Goal: Task Accomplishment & Management: Manage account settings

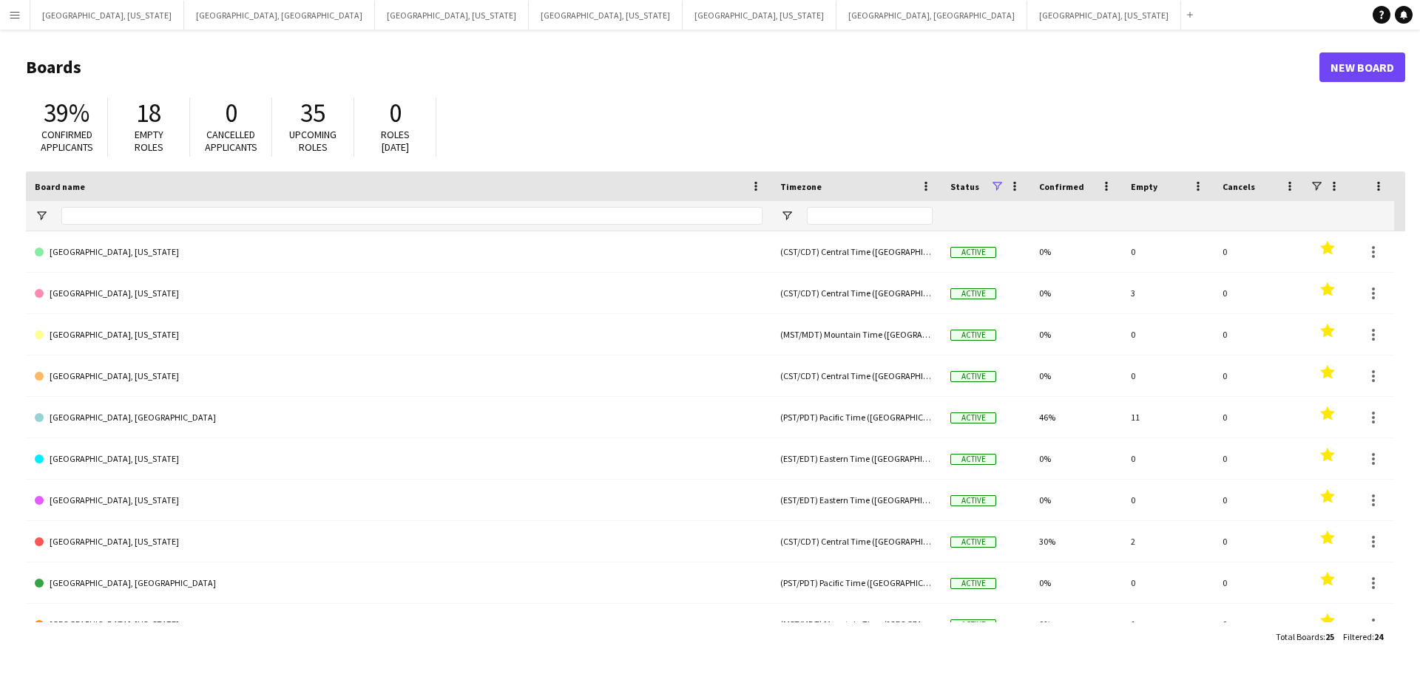
click at [10, 11] on app-icon "Menu" at bounding box center [15, 15] width 12 height 12
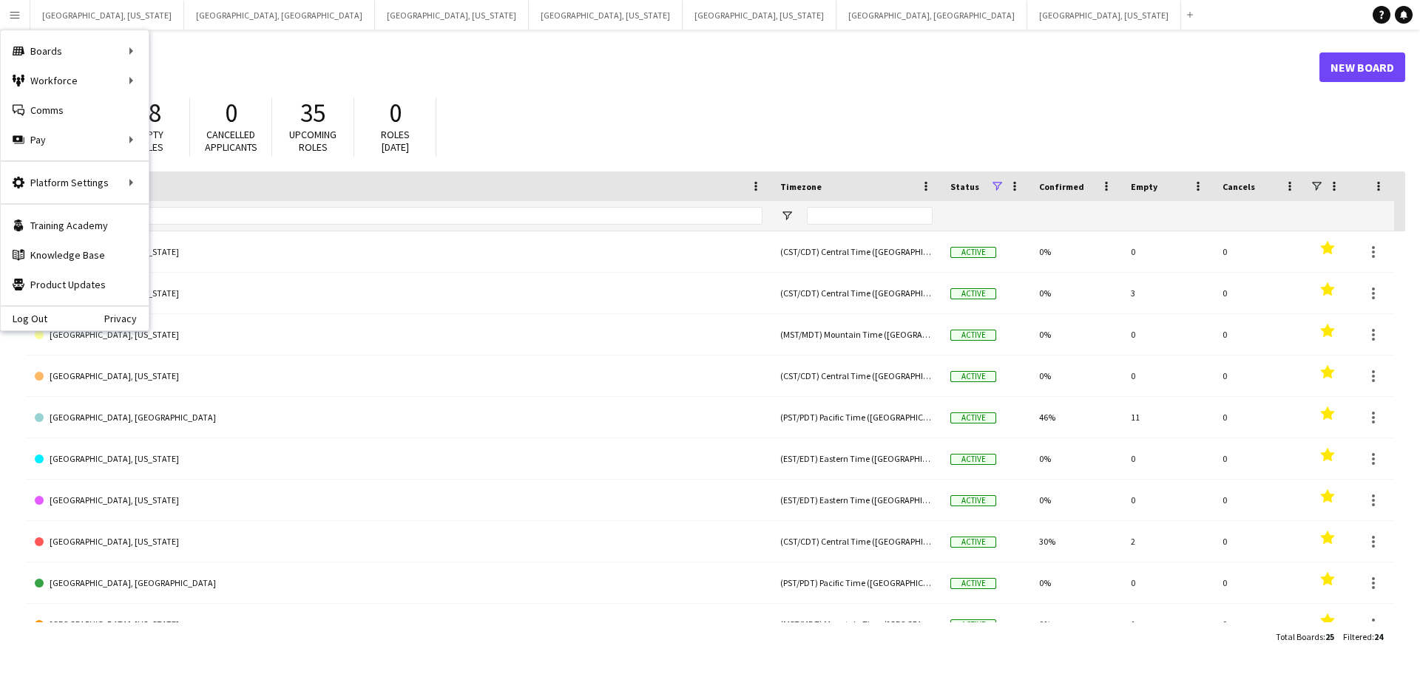
click at [561, 98] on div "39% Confirmed applicants 18 Empty roles 0 Cancelled applicants 35 Upcoming role…" at bounding box center [715, 130] width 1379 height 81
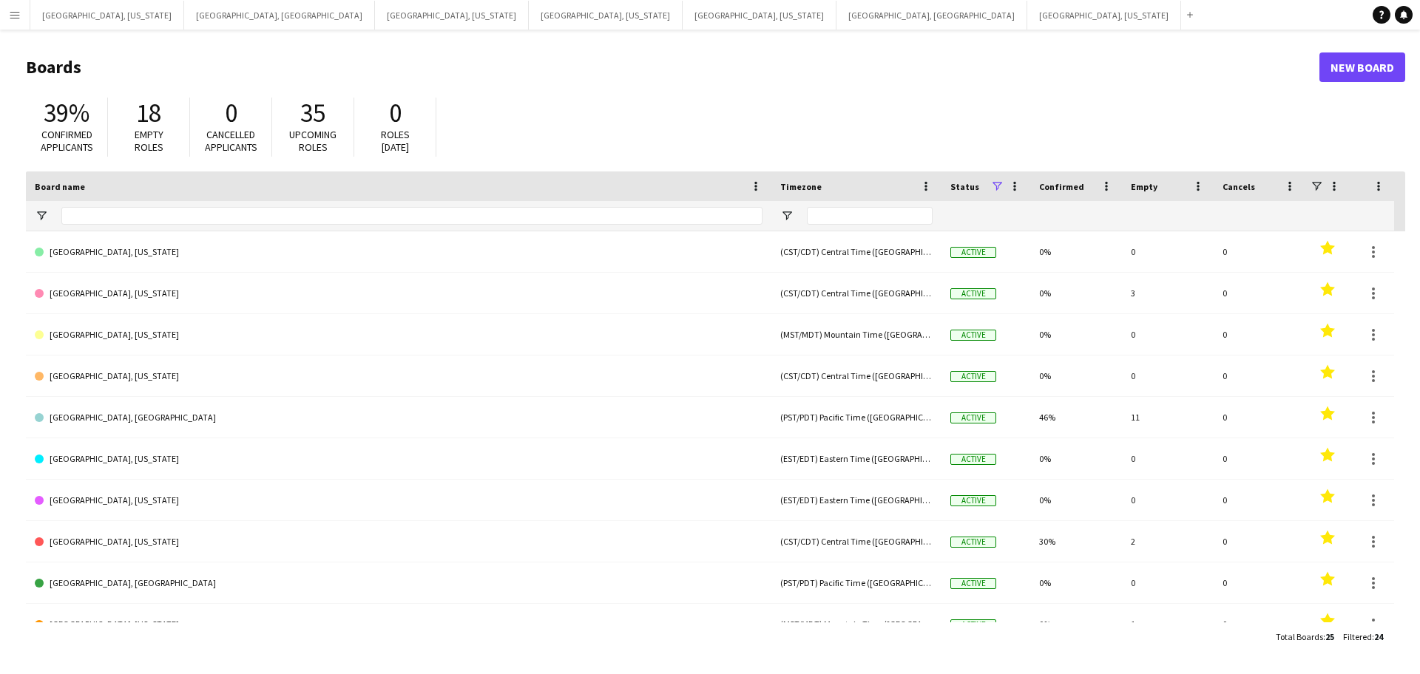
click at [19, 23] on button "Menu" at bounding box center [15, 15] width 30 height 30
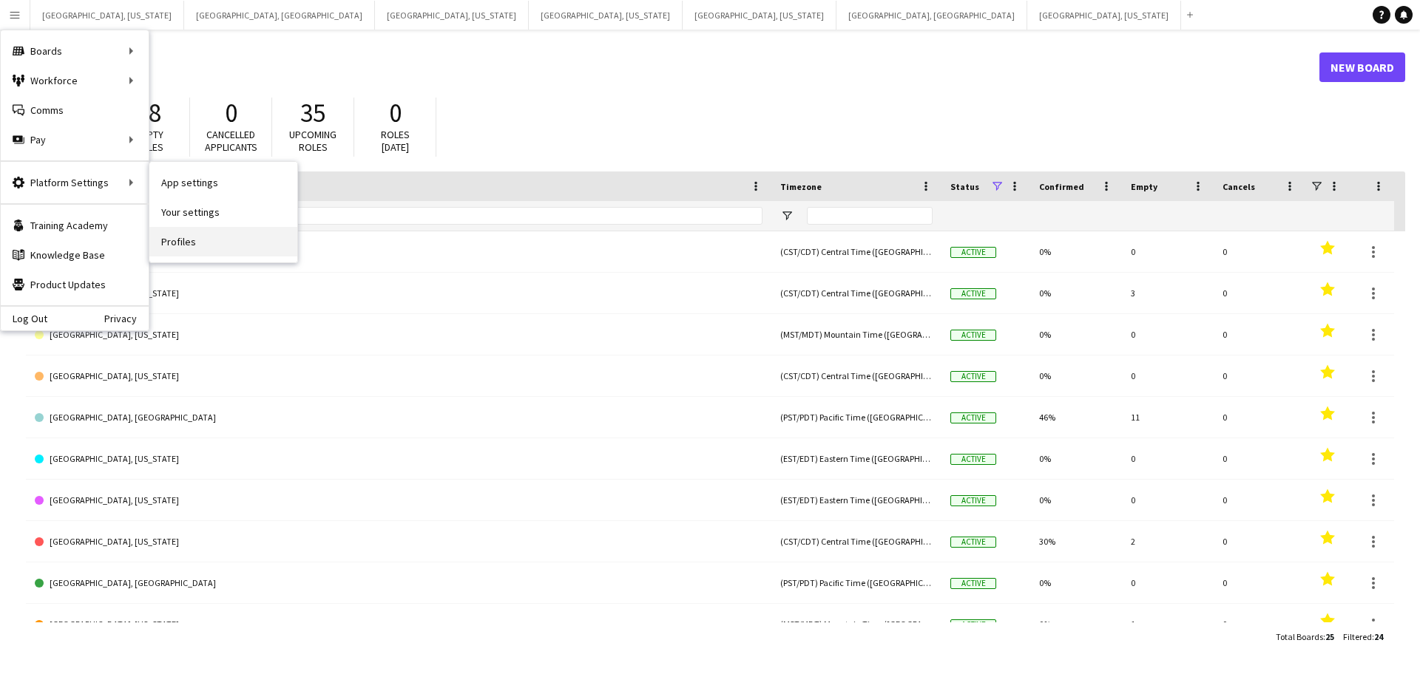
click at [182, 245] on link "Profiles" at bounding box center [223, 242] width 148 height 30
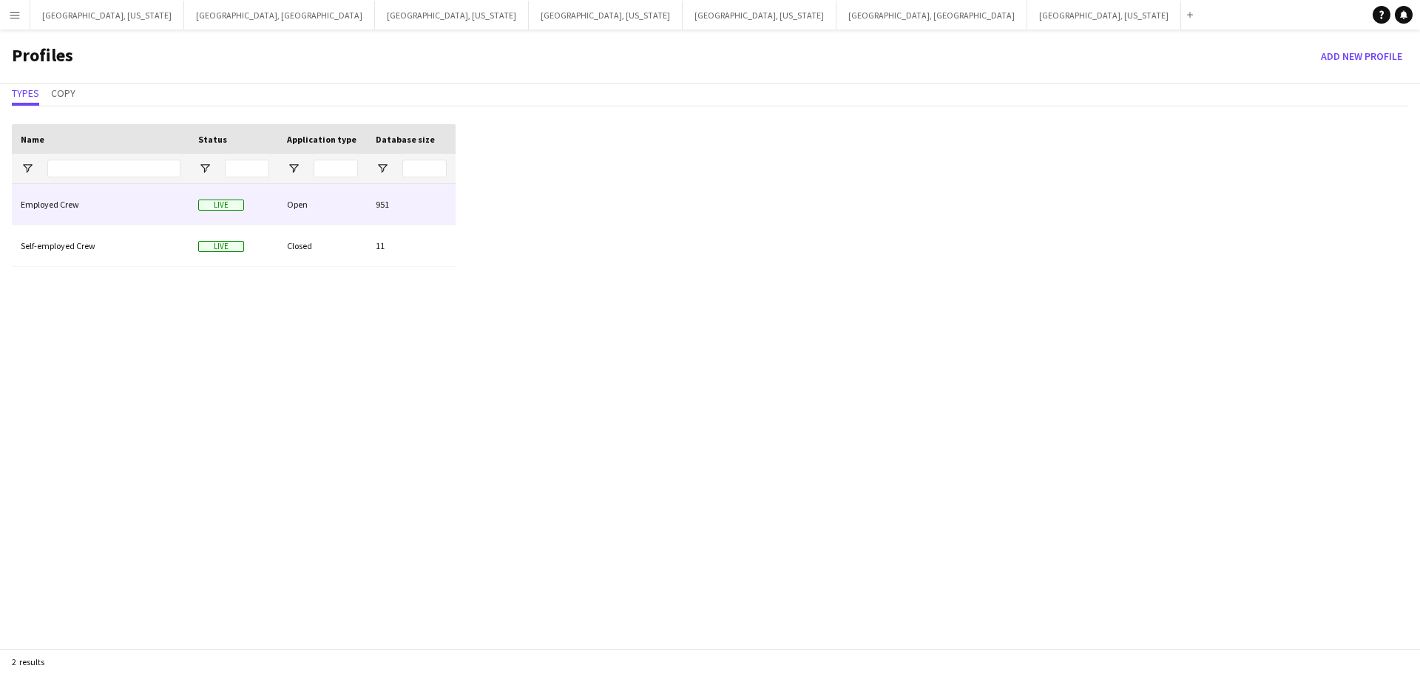
click at [68, 203] on div "Employed Crew" at bounding box center [100, 204] width 177 height 41
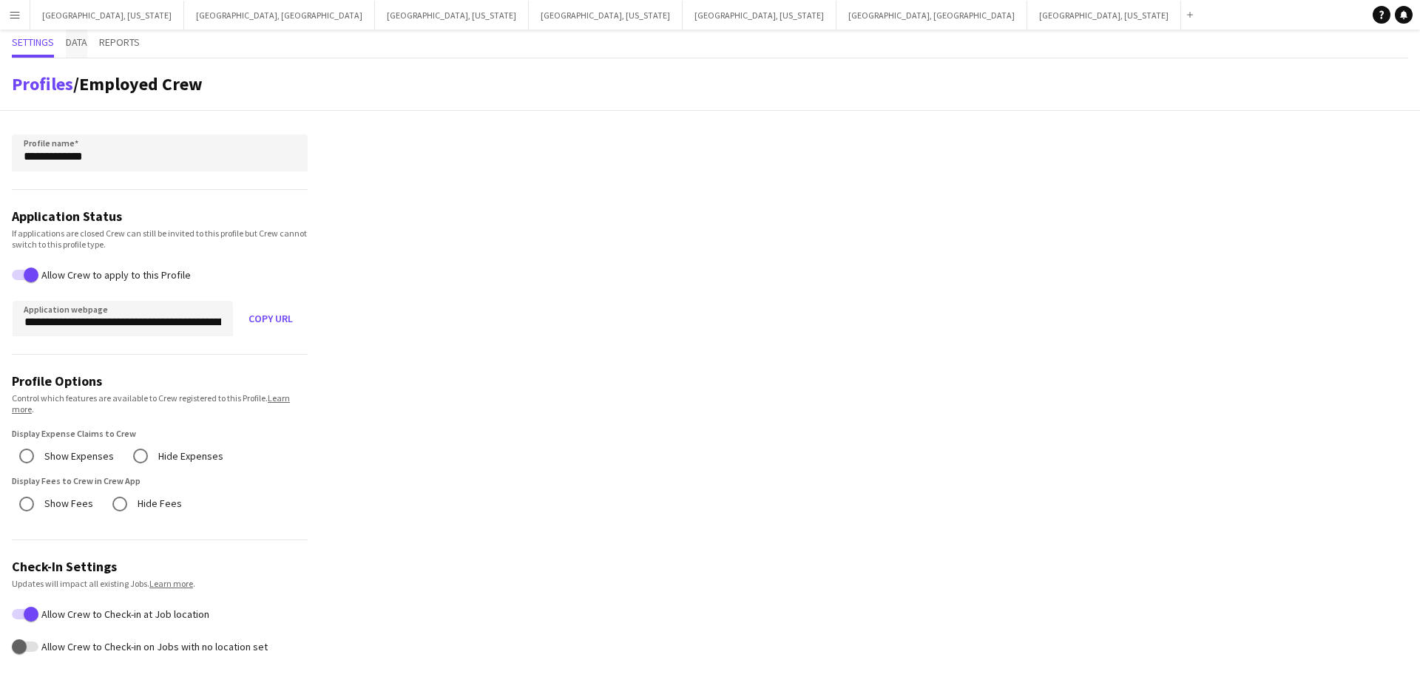
click at [83, 42] on span "Data" at bounding box center [76, 42] width 21 height 10
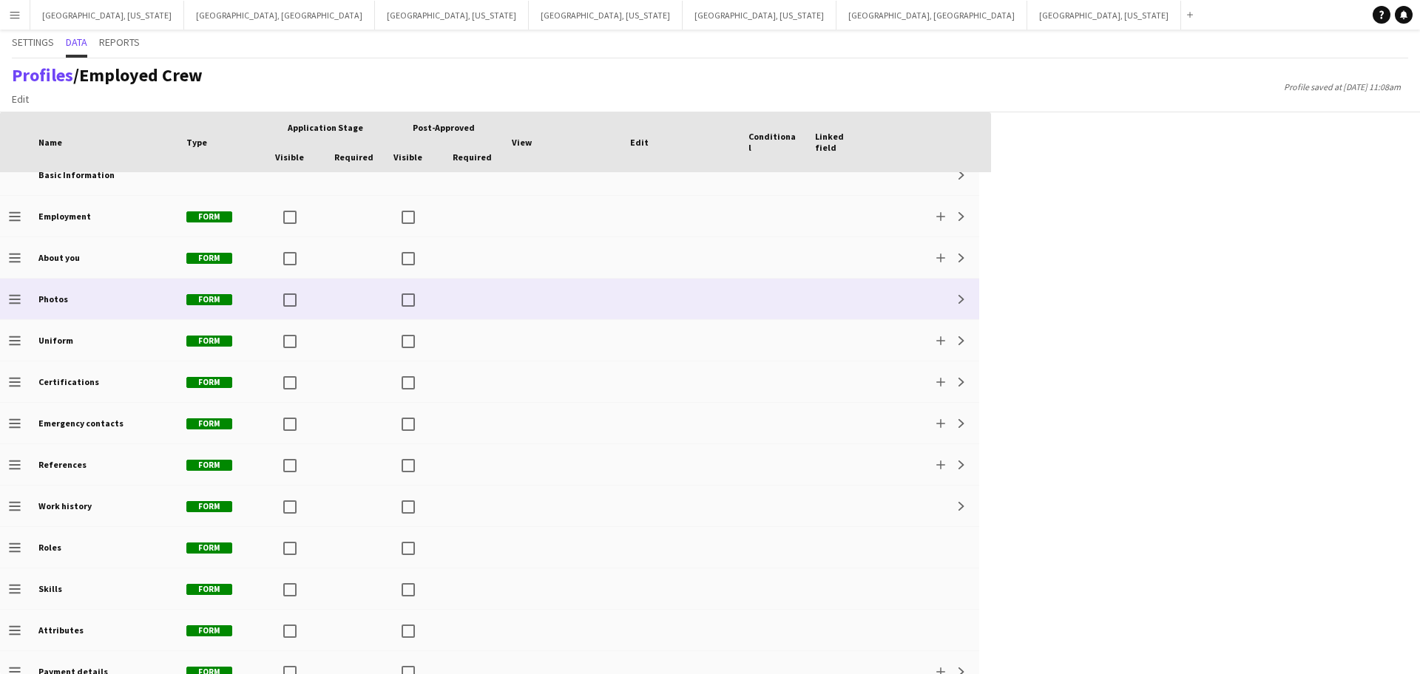
scroll to position [18, 0]
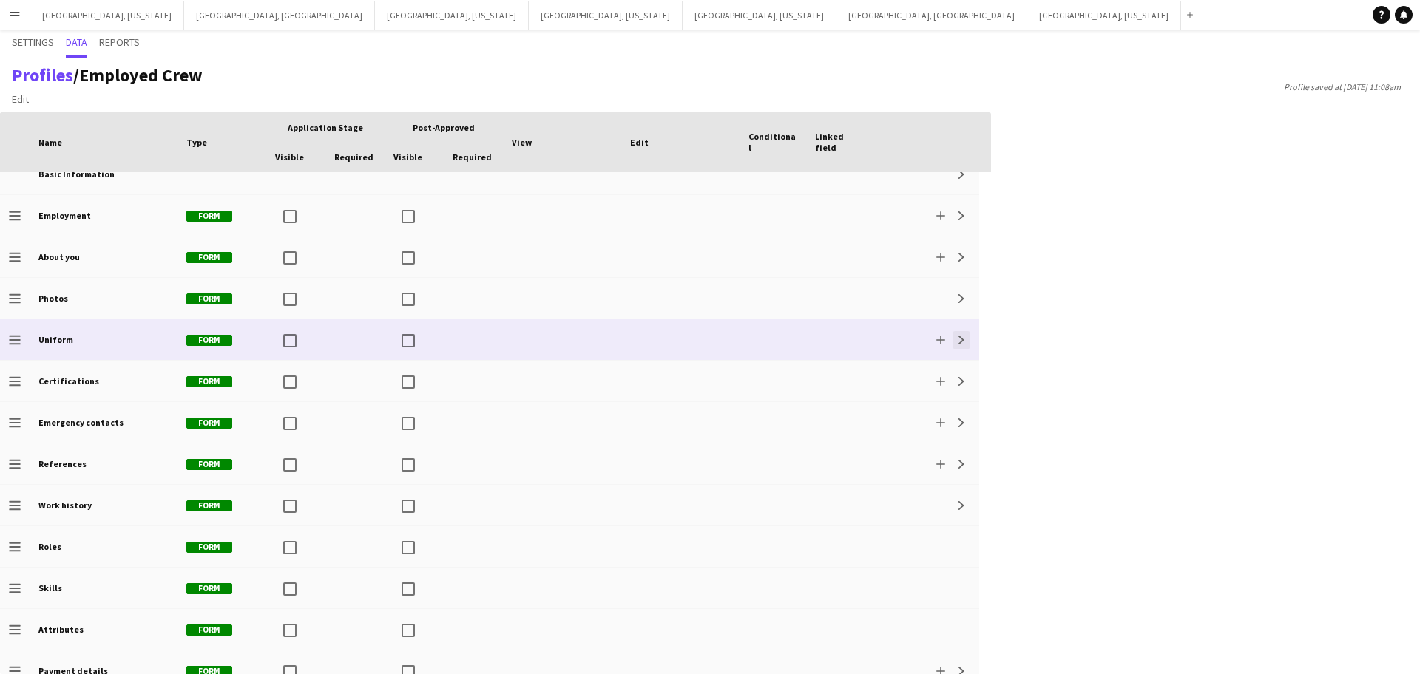
click at [963, 344] on app-icon "Expand" at bounding box center [961, 340] width 9 height 9
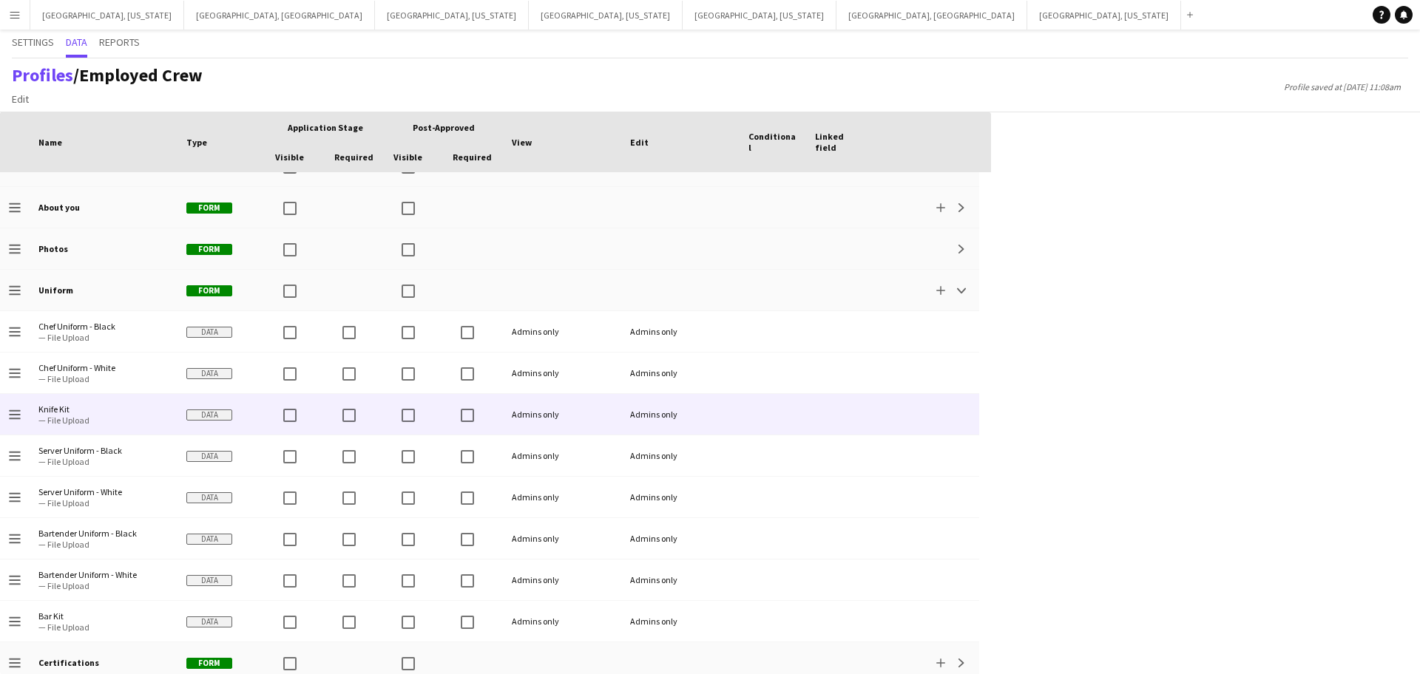
scroll to position [70, 0]
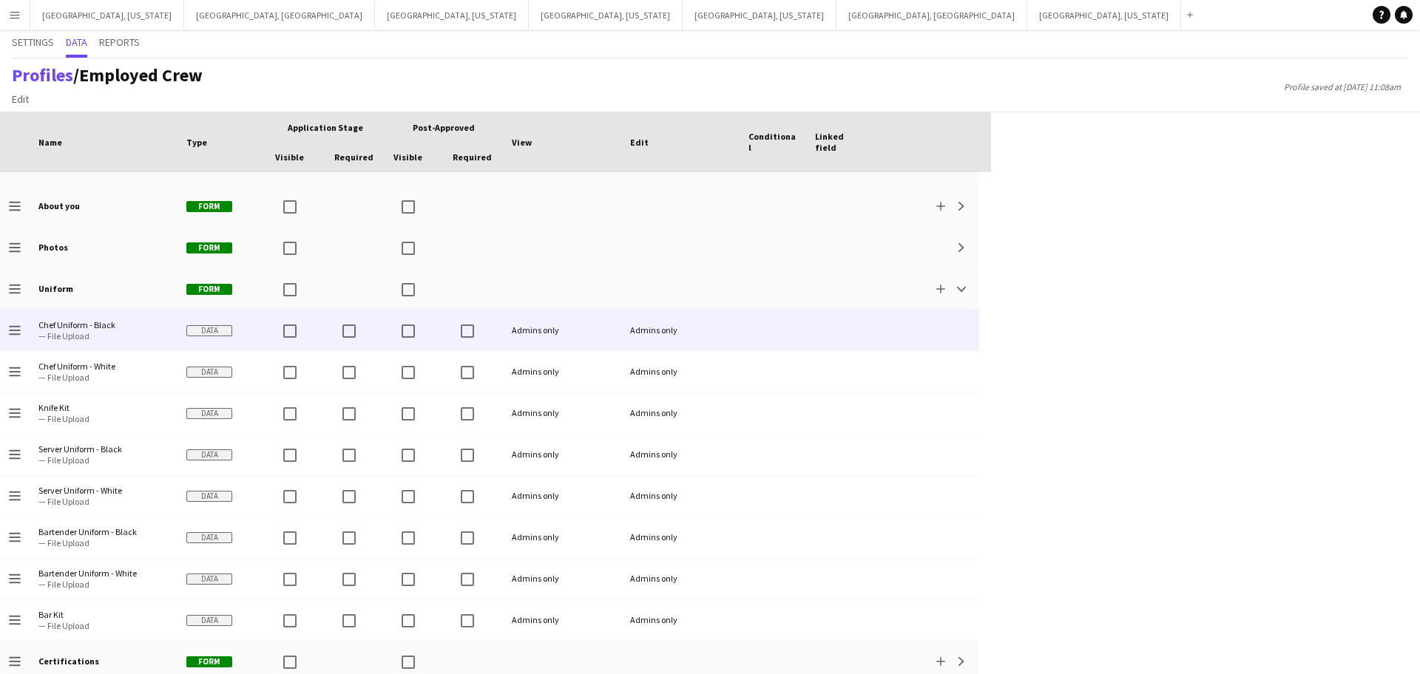
click at [197, 328] on span "Data" at bounding box center [209, 330] width 46 height 11
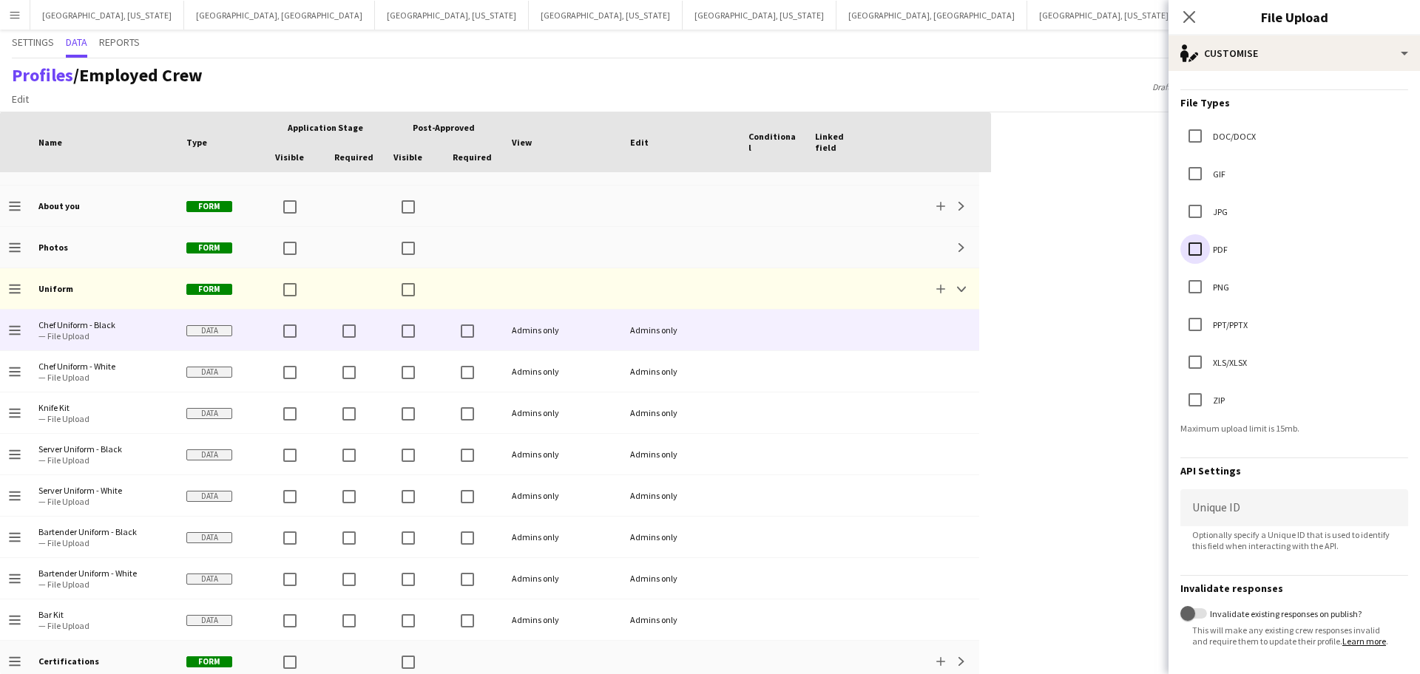
scroll to position [288, 0]
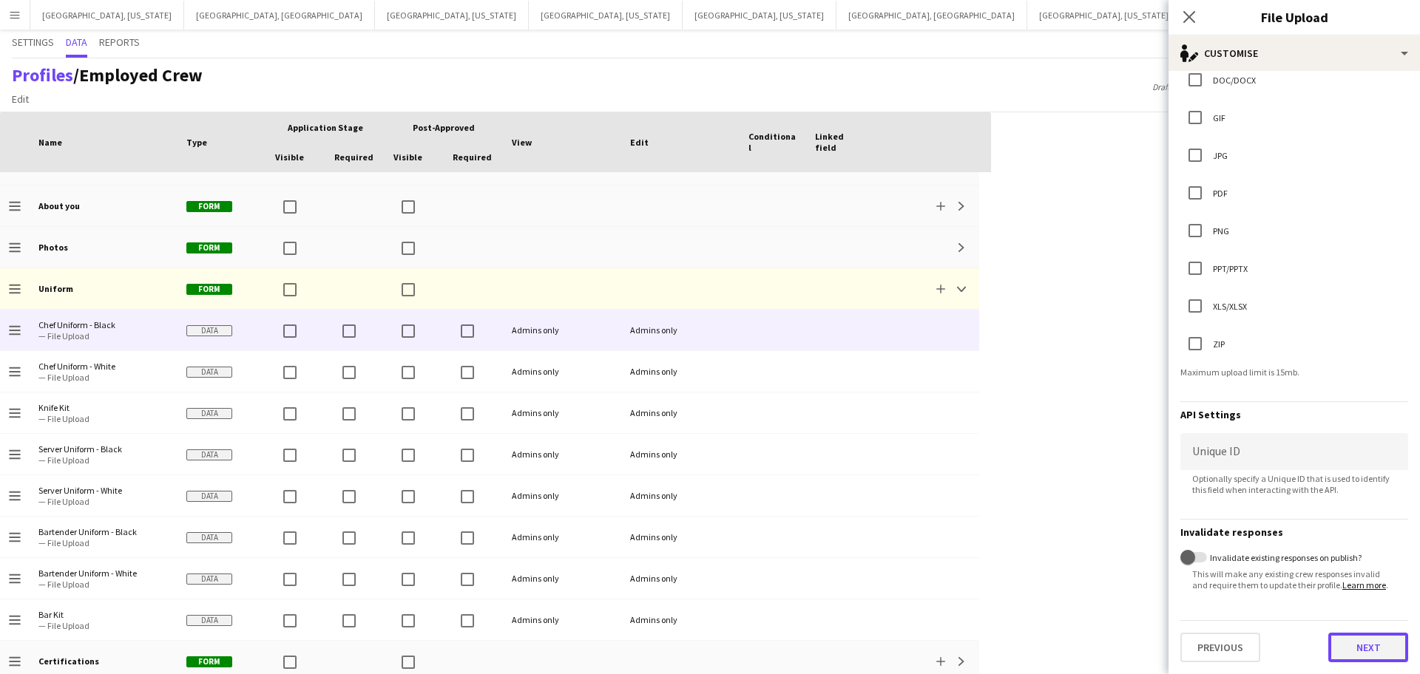
click at [1380, 647] on button "Next" at bounding box center [1368, 648] width 80 height 30
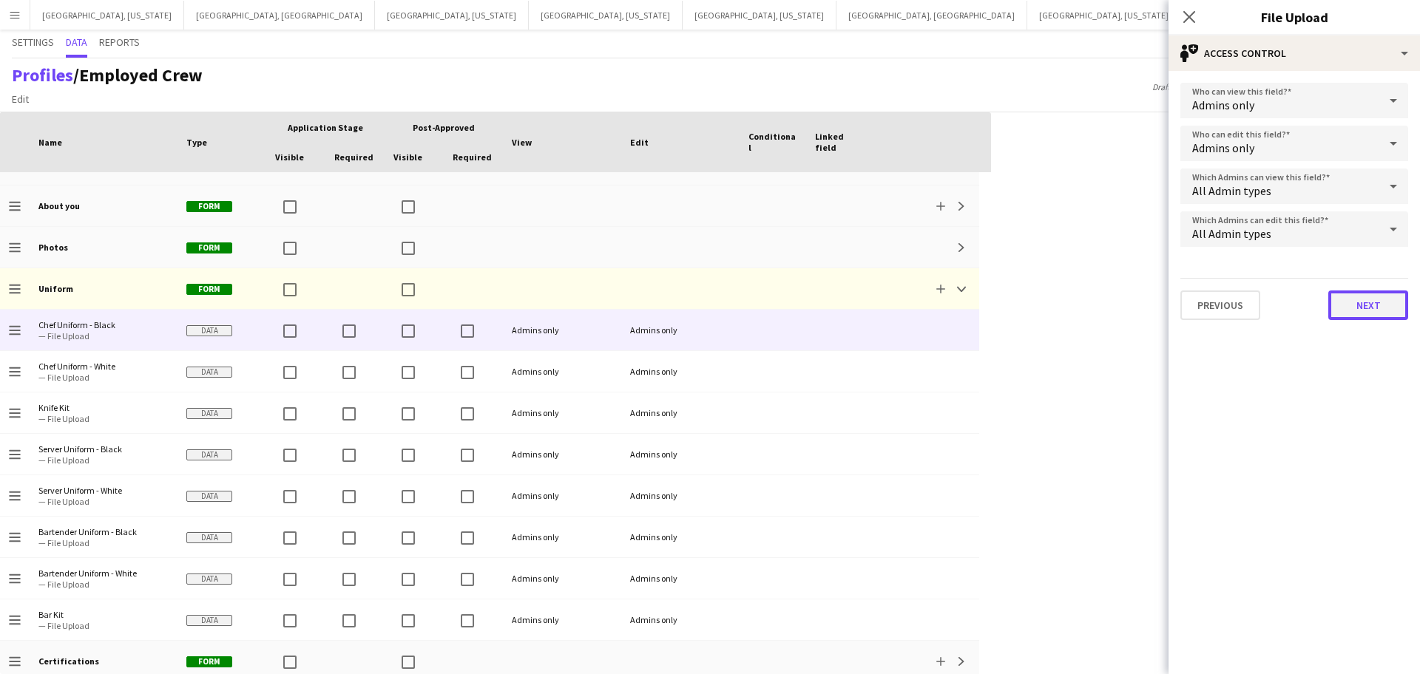
click at [1362, 318] on button "Next" at bounding box center [1368, 306] width 80 height 30
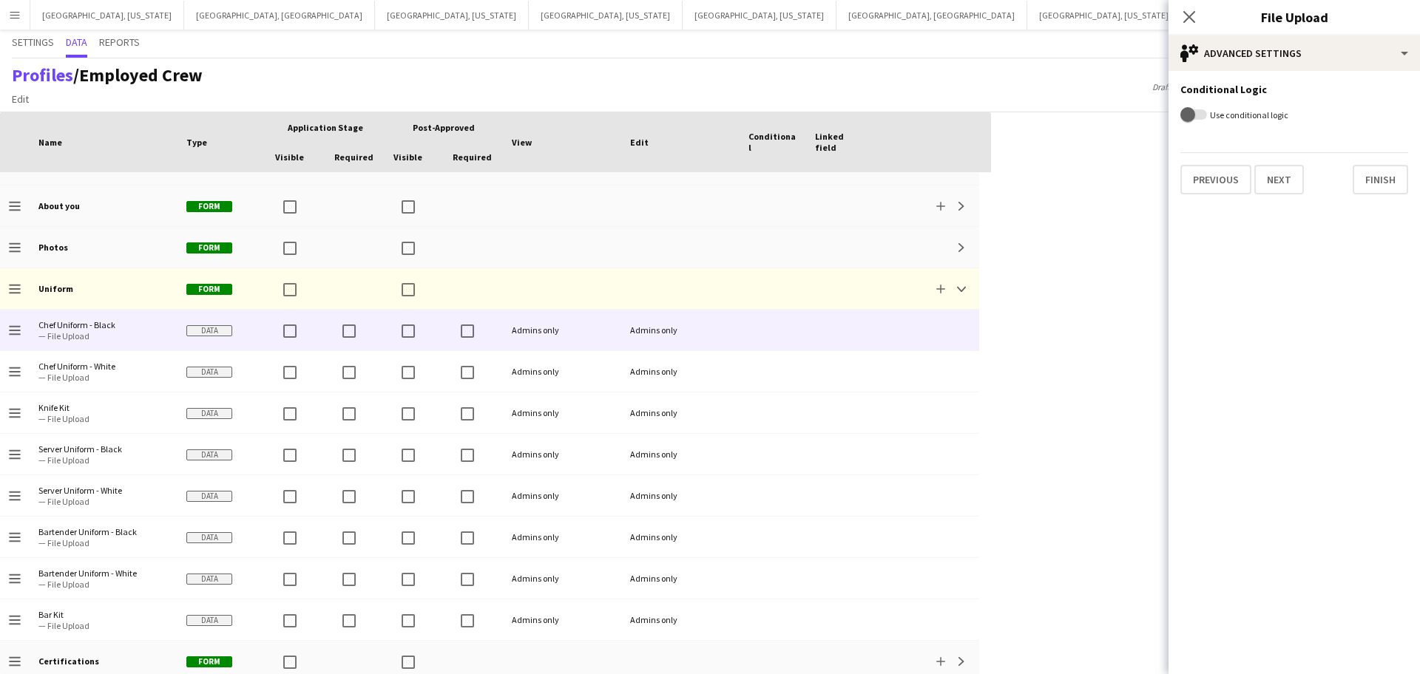
drag, startPoint x: 1396, startPoint y: 215, endPoint x: 1391, endPoint y: 200, distance: 16.1
click at [1396, 216] on app-edit-data-type-advanced-settings "Conditional Logic Use conditional logic Previous Next Finish" at bounding box center [1293, 372] width 251 height 603
click at [1389, 195] on app-edit-data-type-advanced-settings "Conditional Logic Use conditional logic Previous Next Finish" at bounding box center [1293, 372] width 251 height 603
click at [1384, 177] on button "Finish" at bounding box center [1379, 180] width 55 height 30
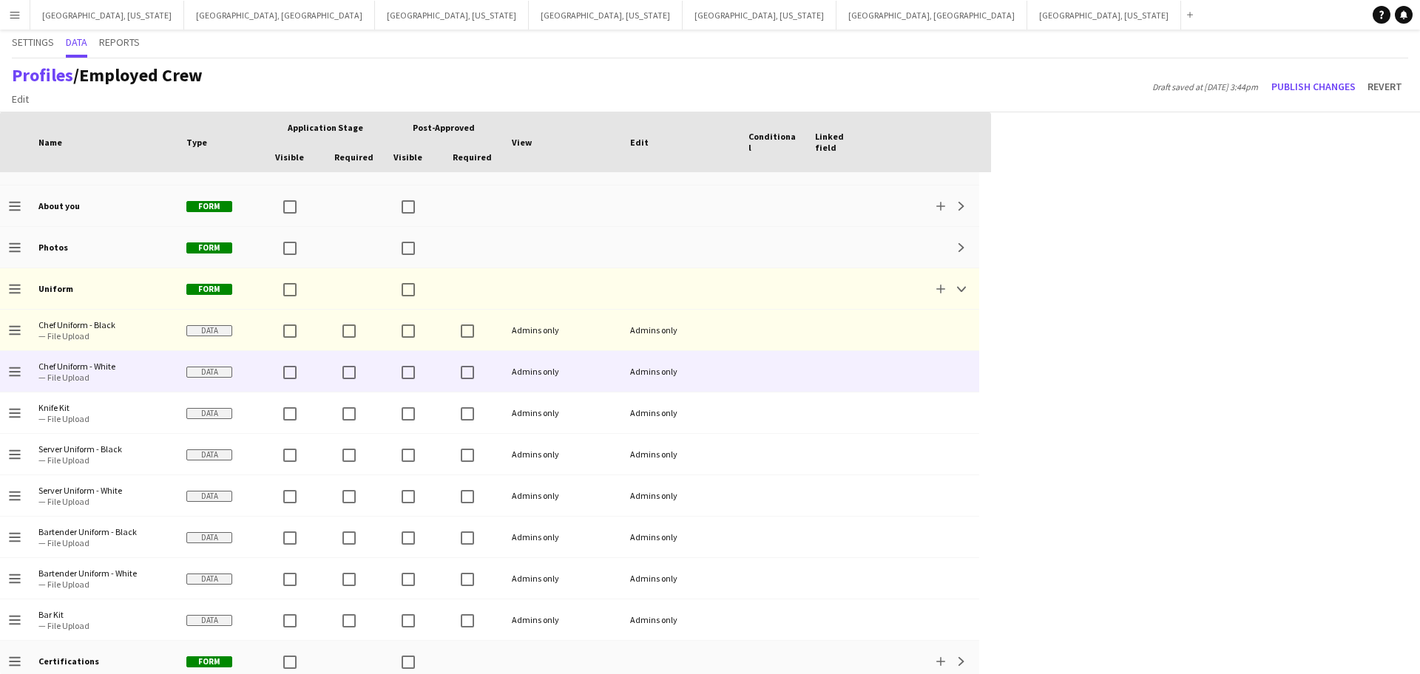
click at [205, 376] on span "Data" at bounding box center [209, 372] width 46 height 11
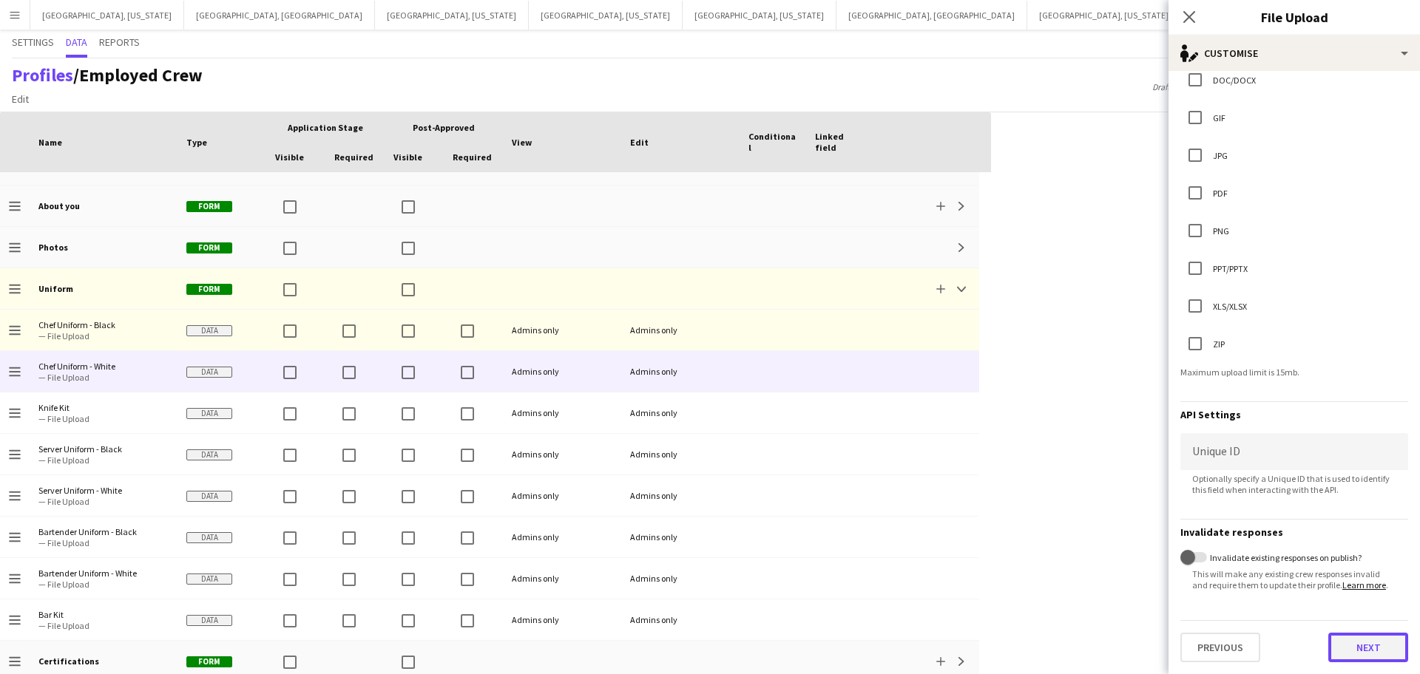
click at [1378, 648] on button "Next" at bounding box center [1368, 648] width 80 height 30
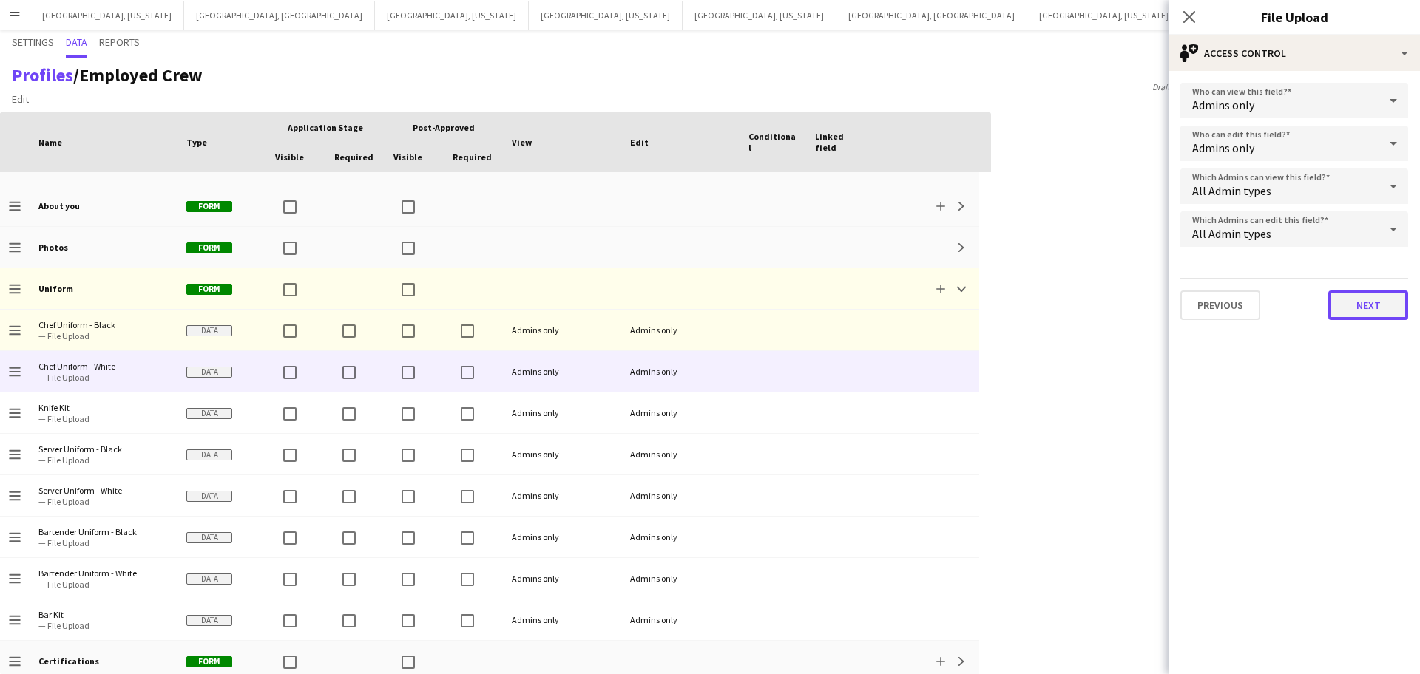
click at [1358, 306] on button "Next" at bounding box center [1368, 306] width 80 height 30
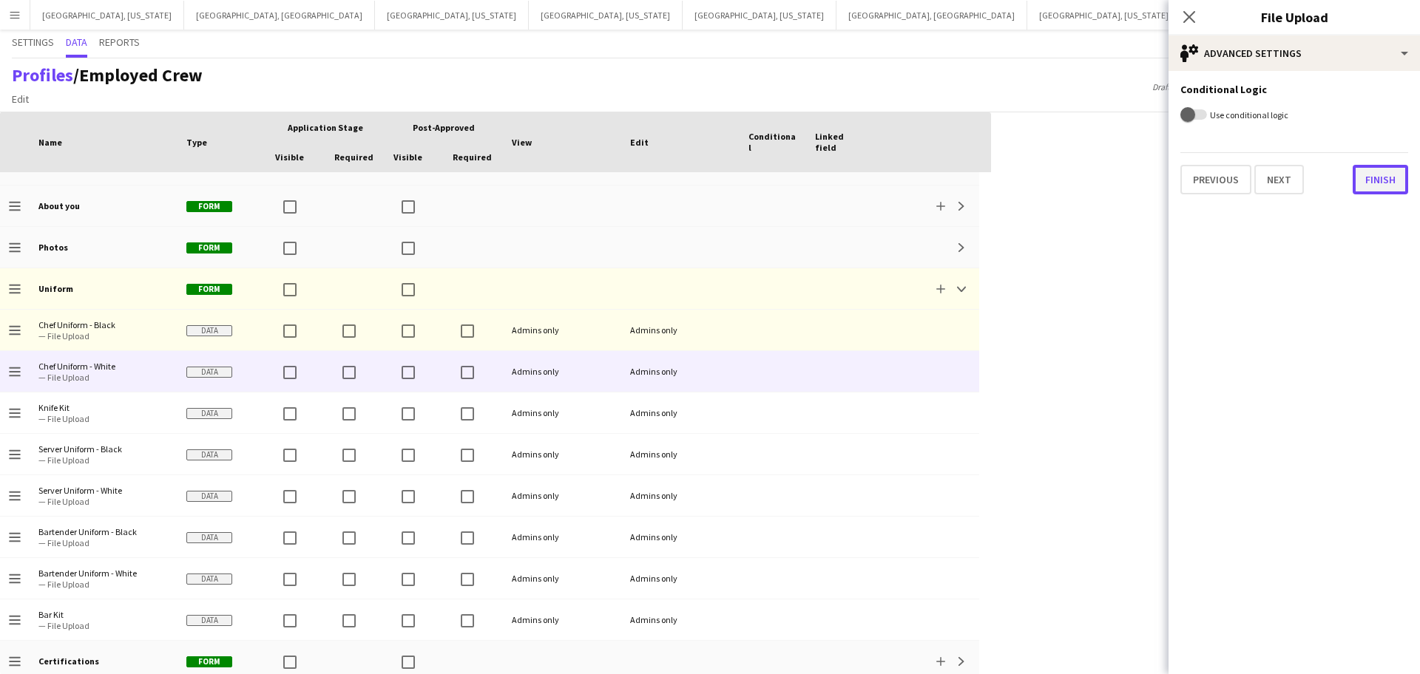
click at [1370, 185] on button "Finish" at bounding box center [1379, 180] width 55 height 30
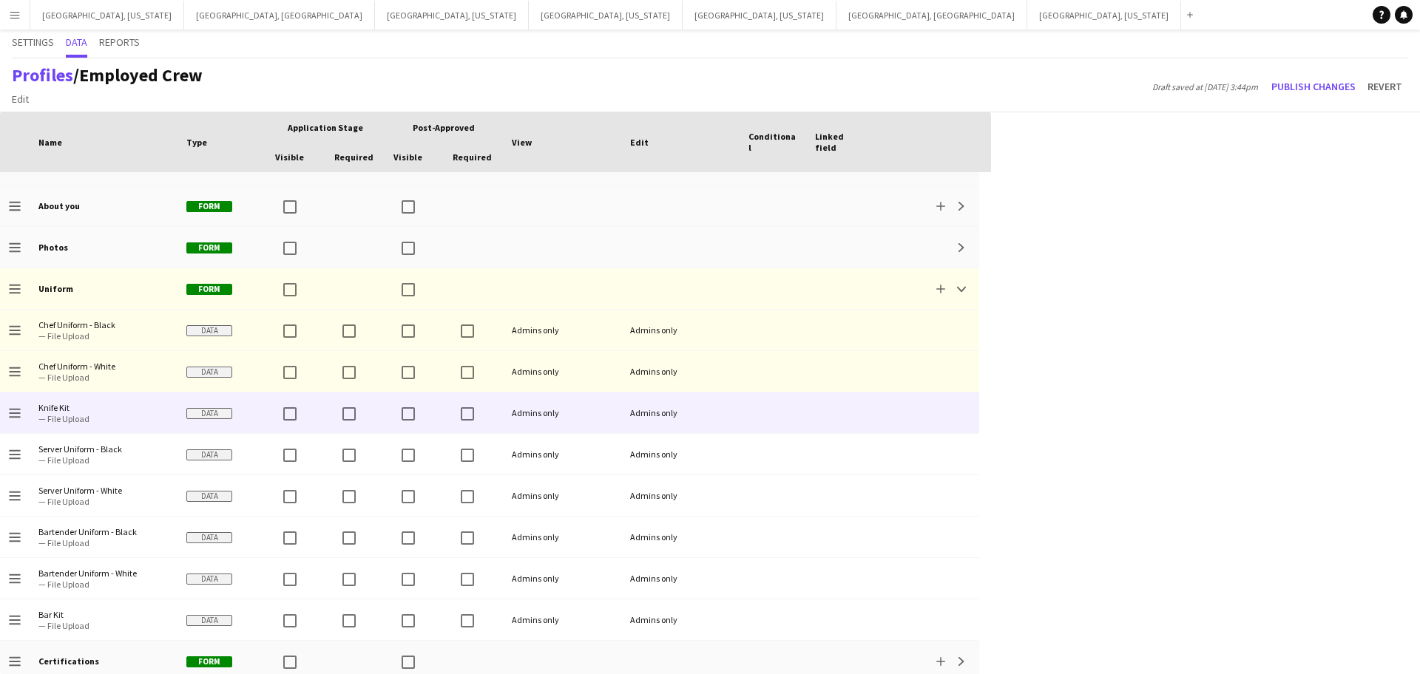
click at [200, 416] on span "Data" at bounding box center [209, 413] width 46 height 11
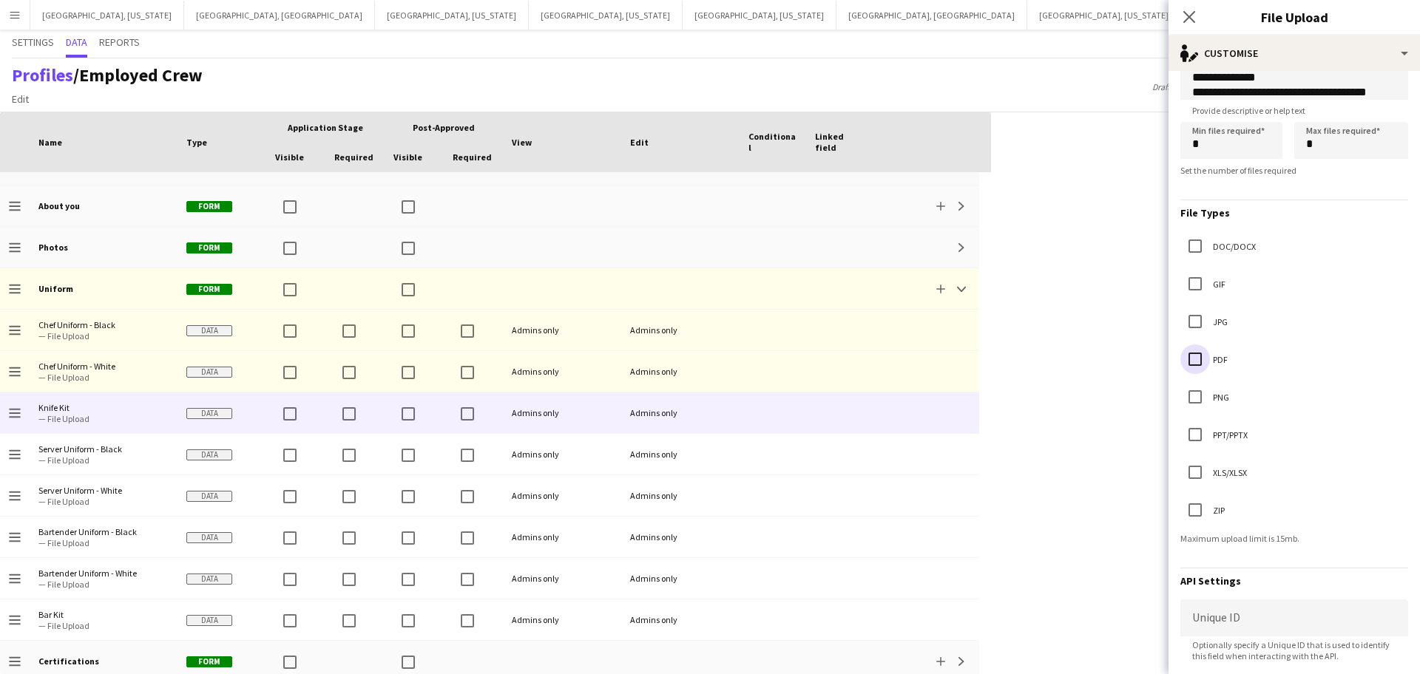
scroll to position [278, 0]
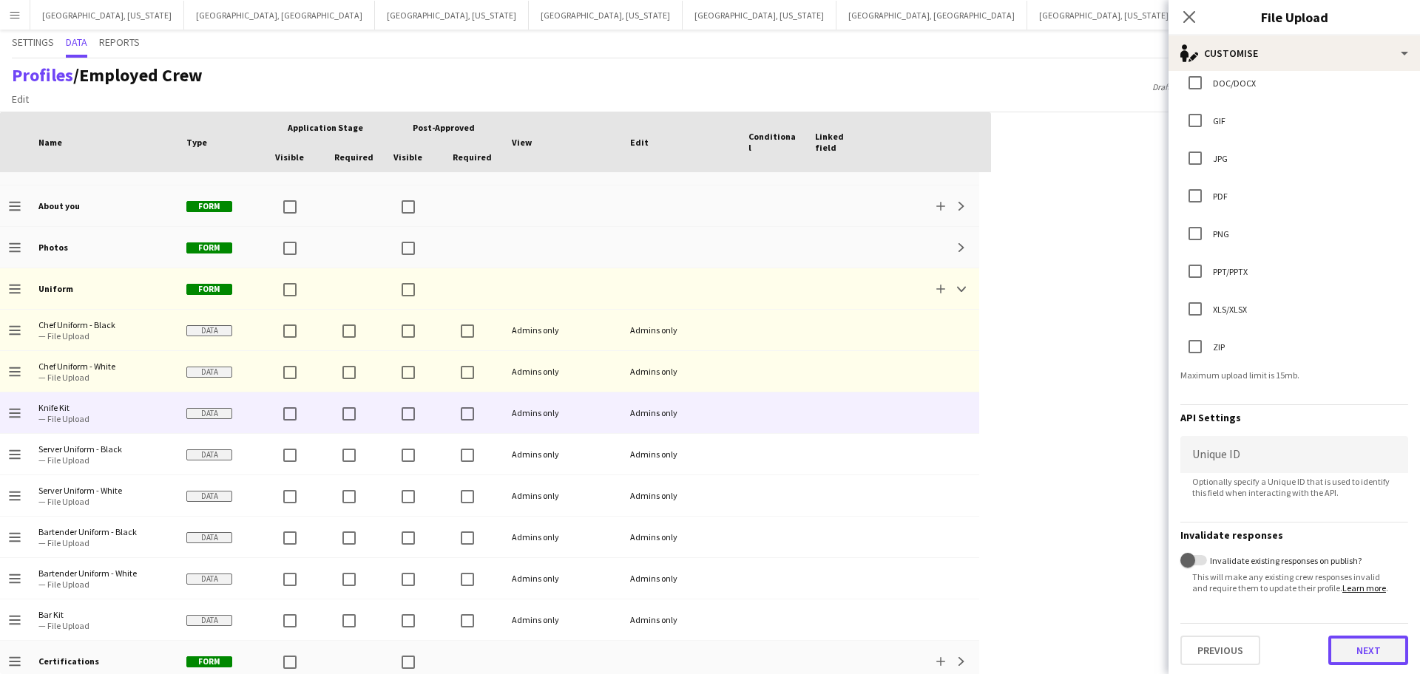
click at [1367, 649] on button "Next" at bounding box center [1368, 651] width 80 height 30
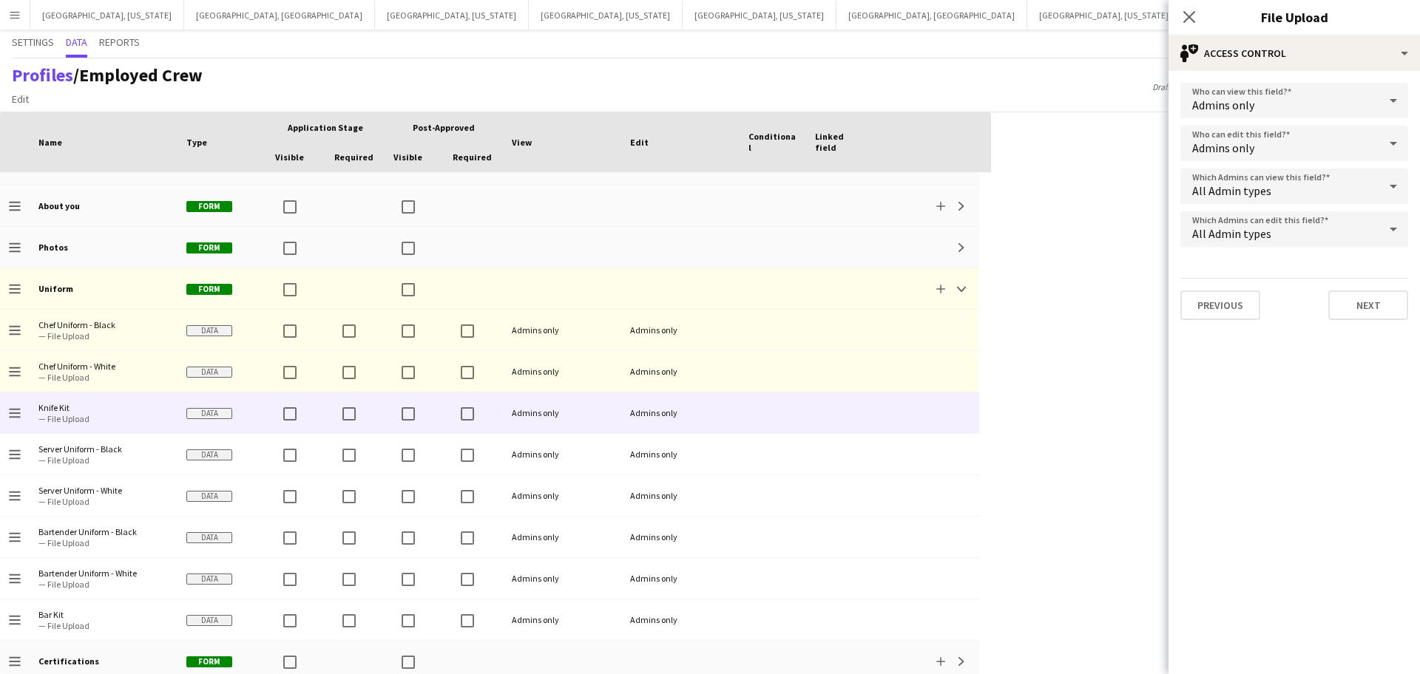
click at [1365, 278] on div "Previous Next" at bounding box center [1294, 299] width 228 height 42
click at [1366, 299] on button "Next" at bounding box center [1368, 306] width 80 height 30
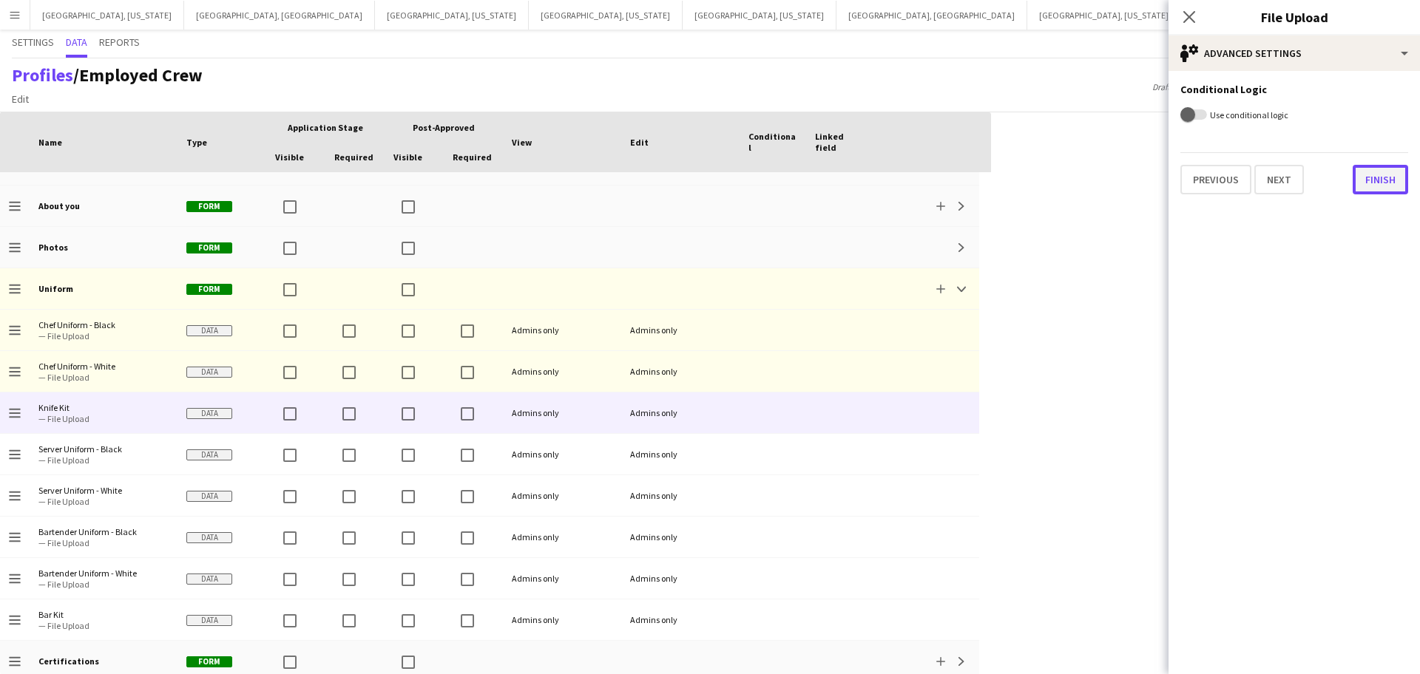
click at [1385, 175] on button "Finish" at bounding box center [1379, 180] width 55 height 30
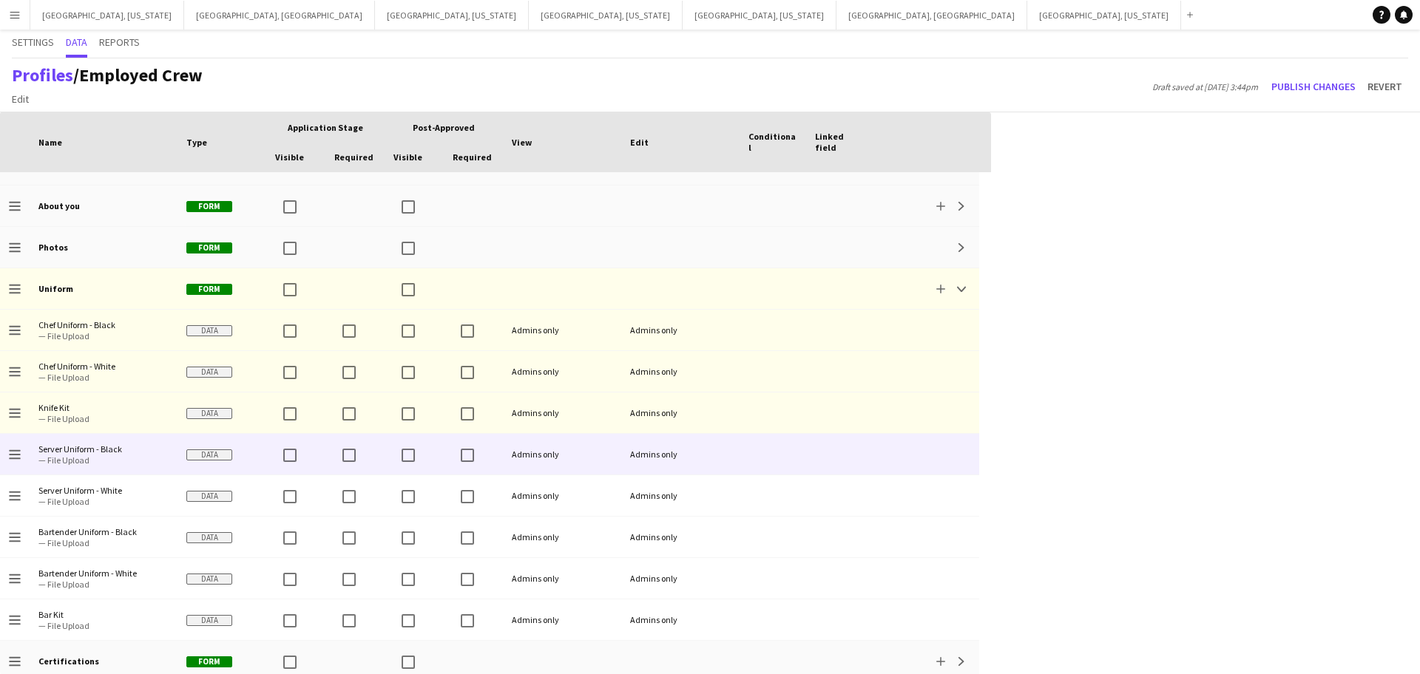
click at [213, 458] on span "Data" at bounding box center [209, 455] width 46 height 11
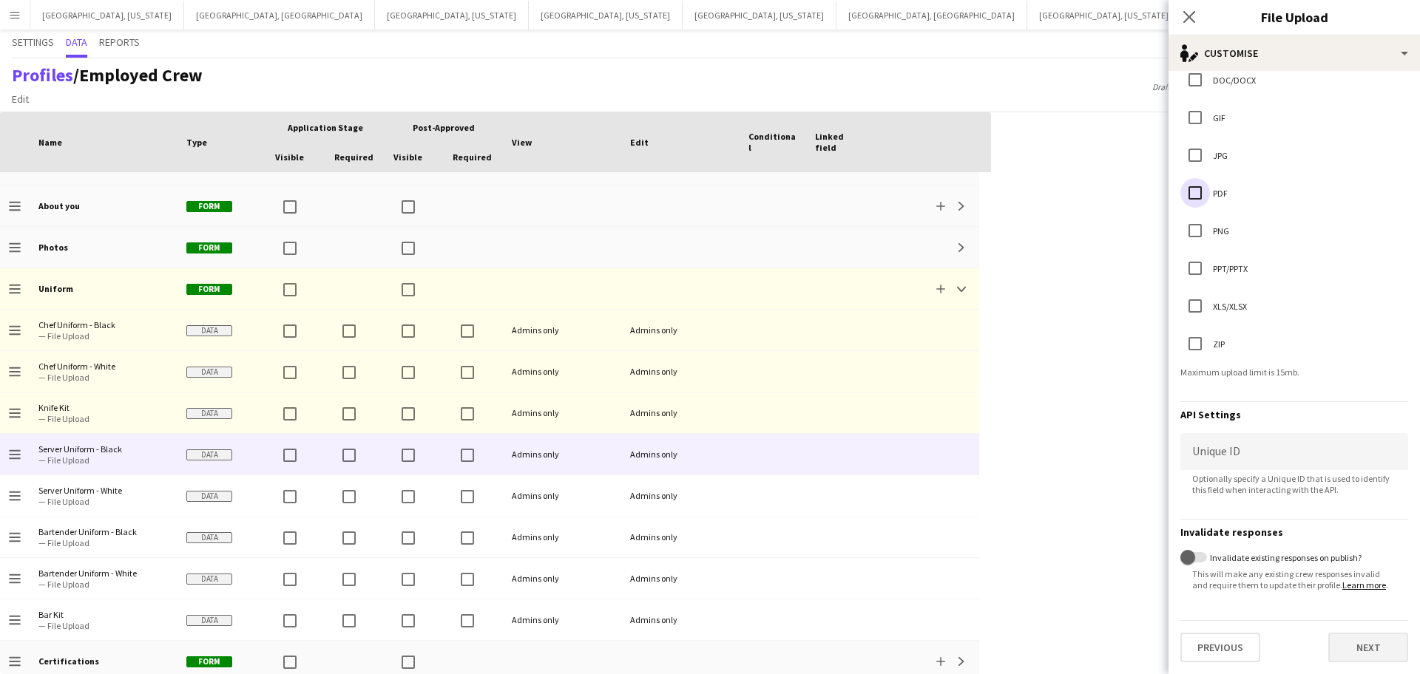
scroll to position [288, 0]
click at [1378, 657] on button "Next" at bounding box center [1368, 648] width 80 height 30
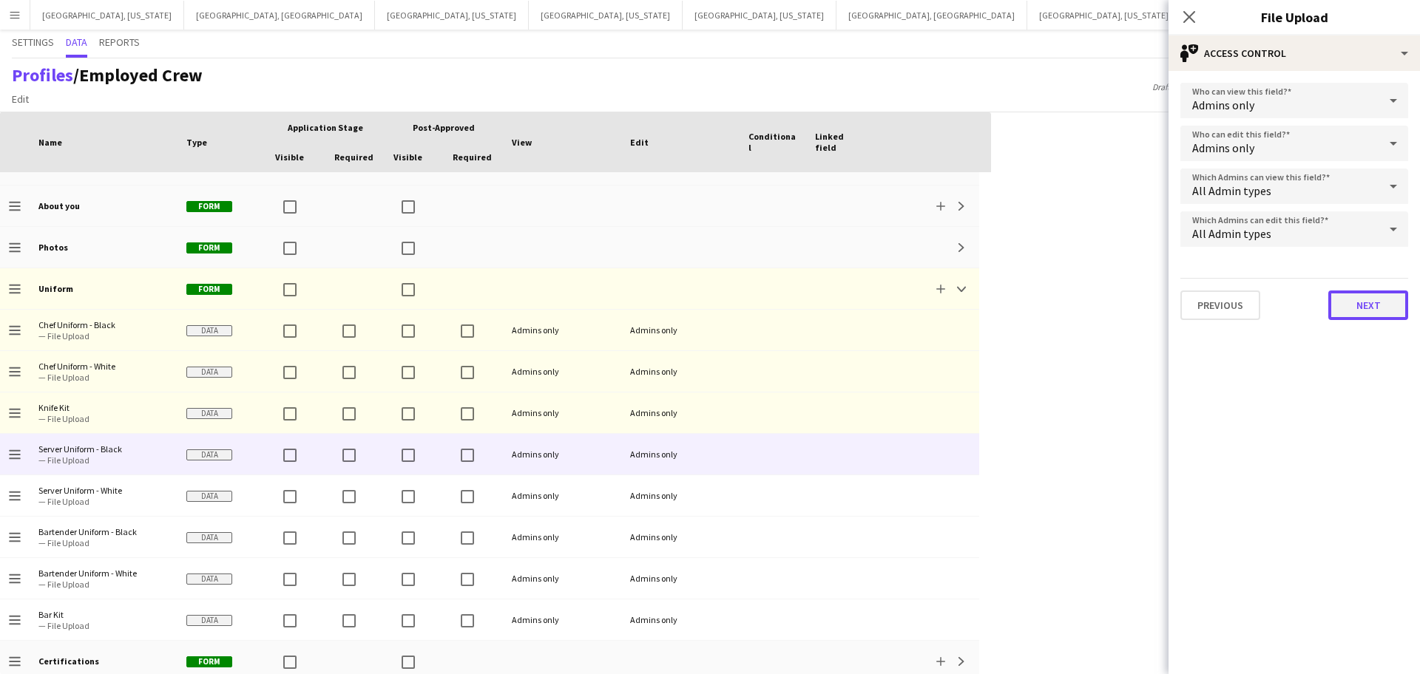
click at [1375, 306] on button "Next" at bounding box center [1368, 306] width 80 height 30
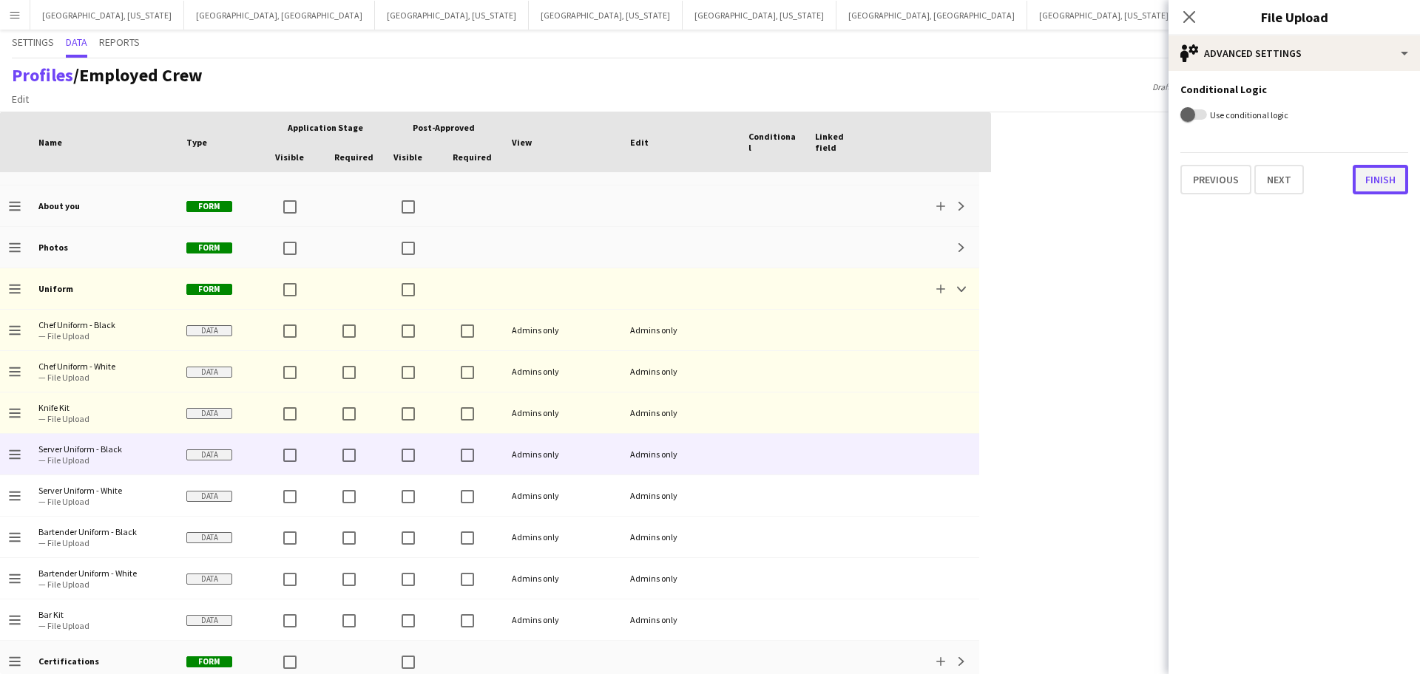
click at [1374, 180] on button "Finish" at bounding box center [1379, 180] width 55 height 30
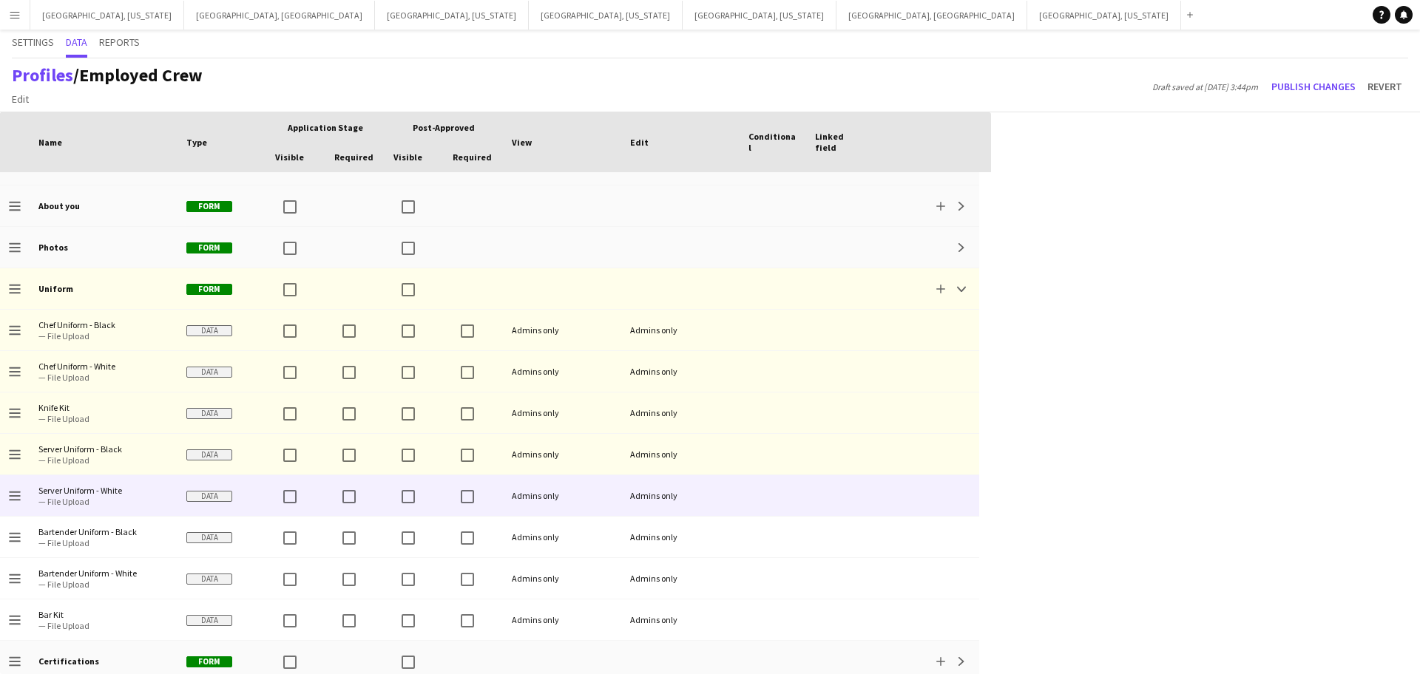
click at [214, 495] on span "Data" at bounding box center [209, 496] width 46 height 11
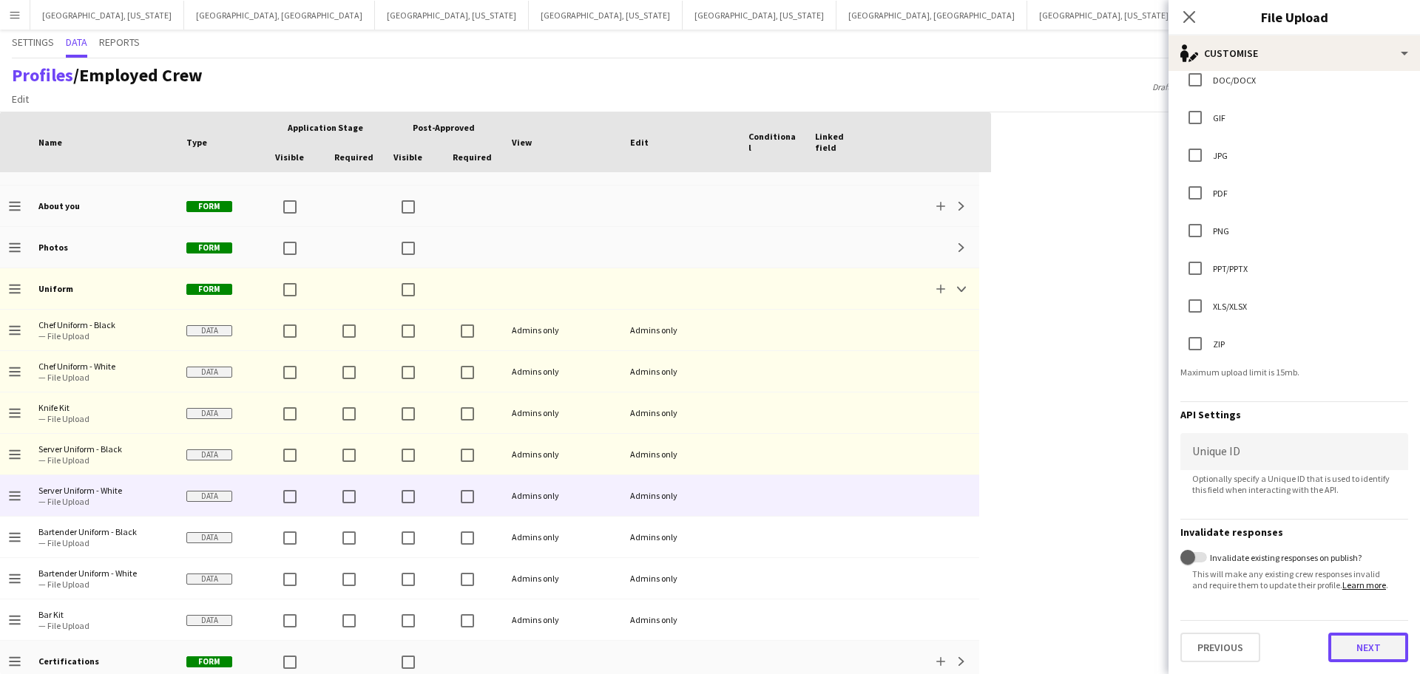
click at [1365, 637] on button "Next" at bounding box center [1368, 648] width 80 height 30
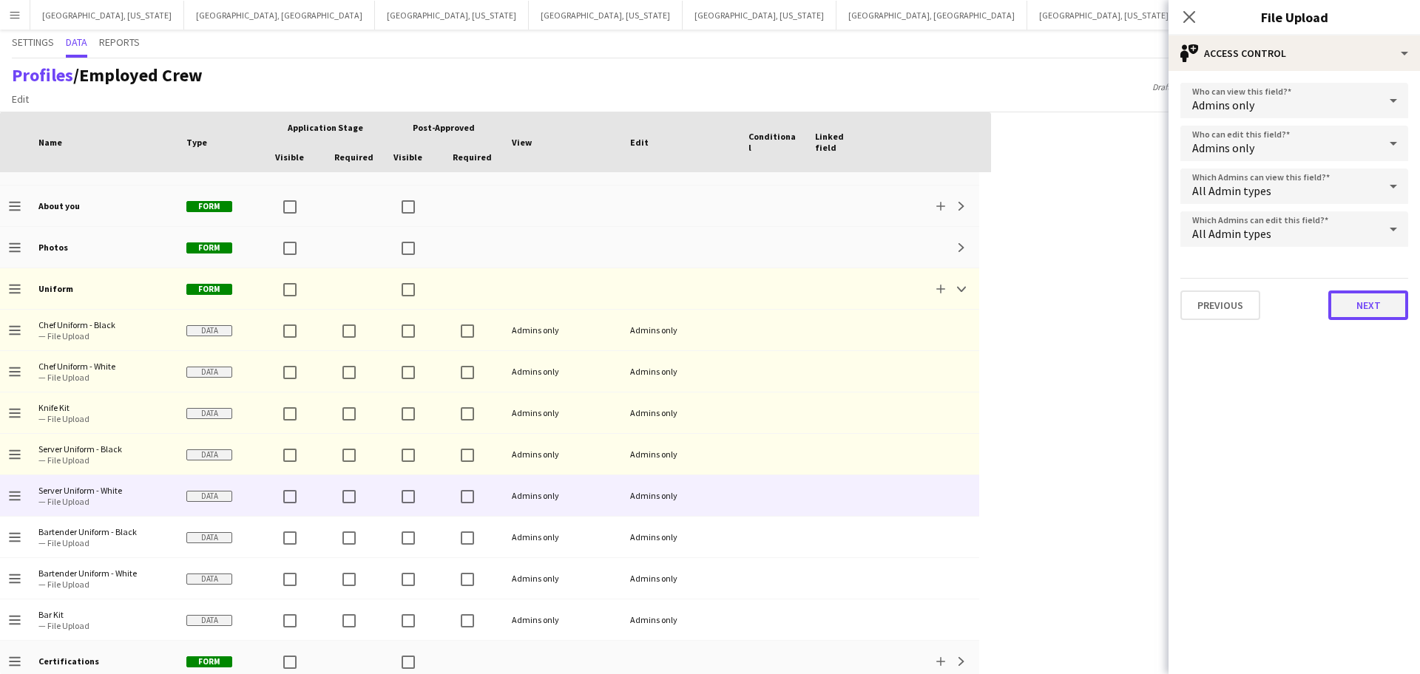
click at [1365, 296] on button "Next" at bounding box center [1368, 306] width 80 height 30
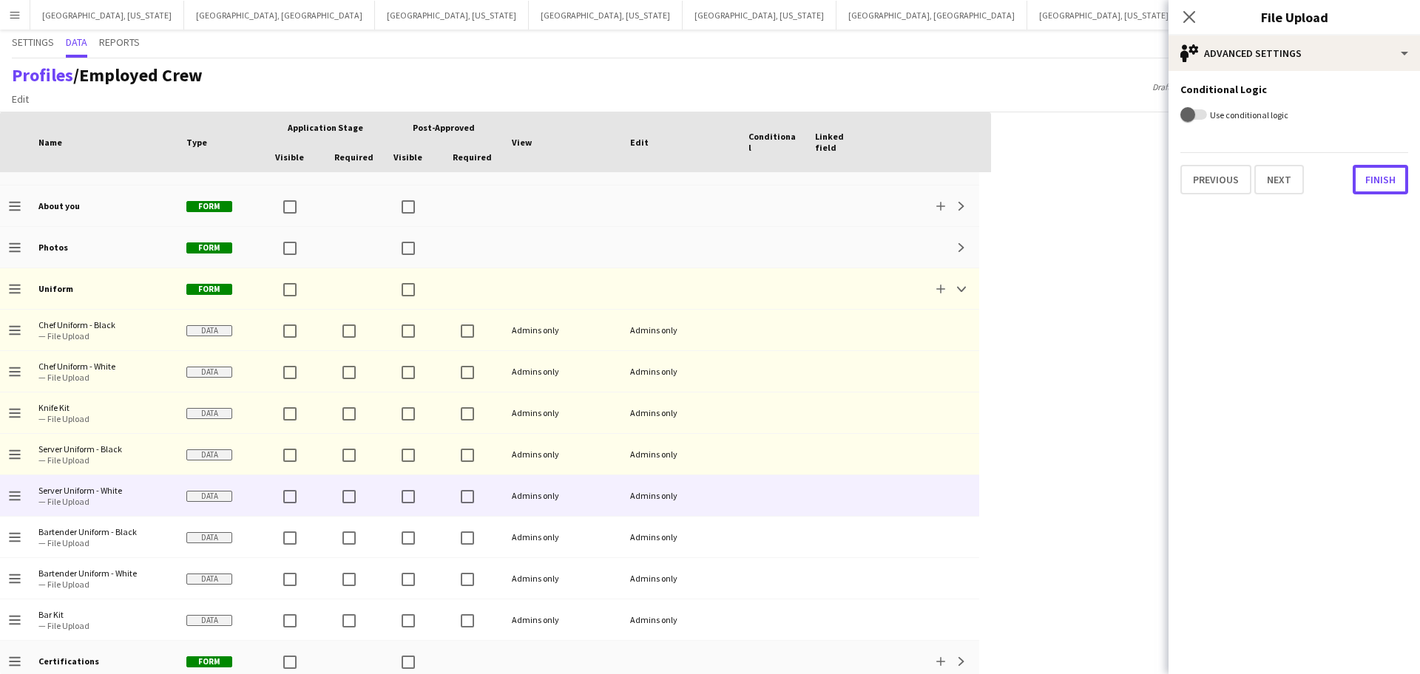
click at [1390, 163] on div "Previous Next Finish" at bounding box center [1294, 173] width 228 height 42
click at [1394, 178] on button "Finish" at bounding box center [1379, 180] width 55 height 30
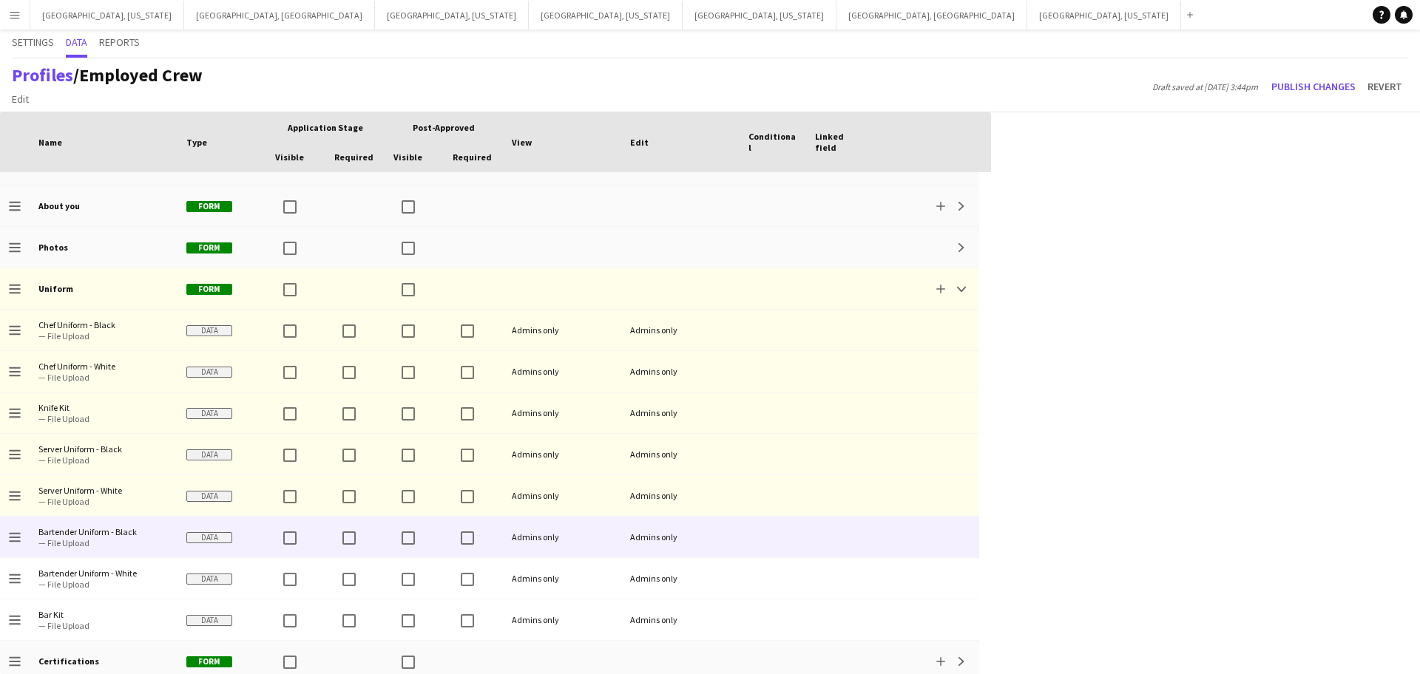
click at [209, 534] on span "Data" at bounding box center [209, 537] width 46 height 11
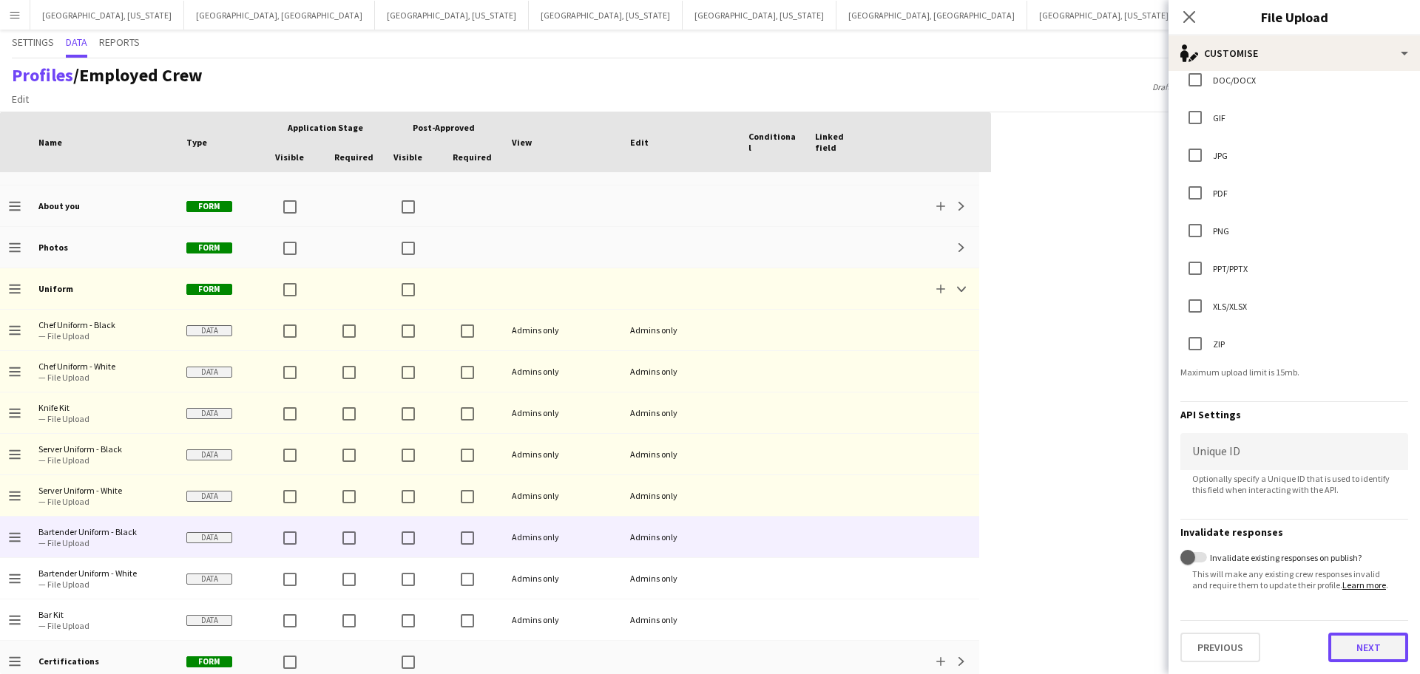
click at [1360, 651] on button "Next" at bounding box center [1368, 648] width 80 height 30
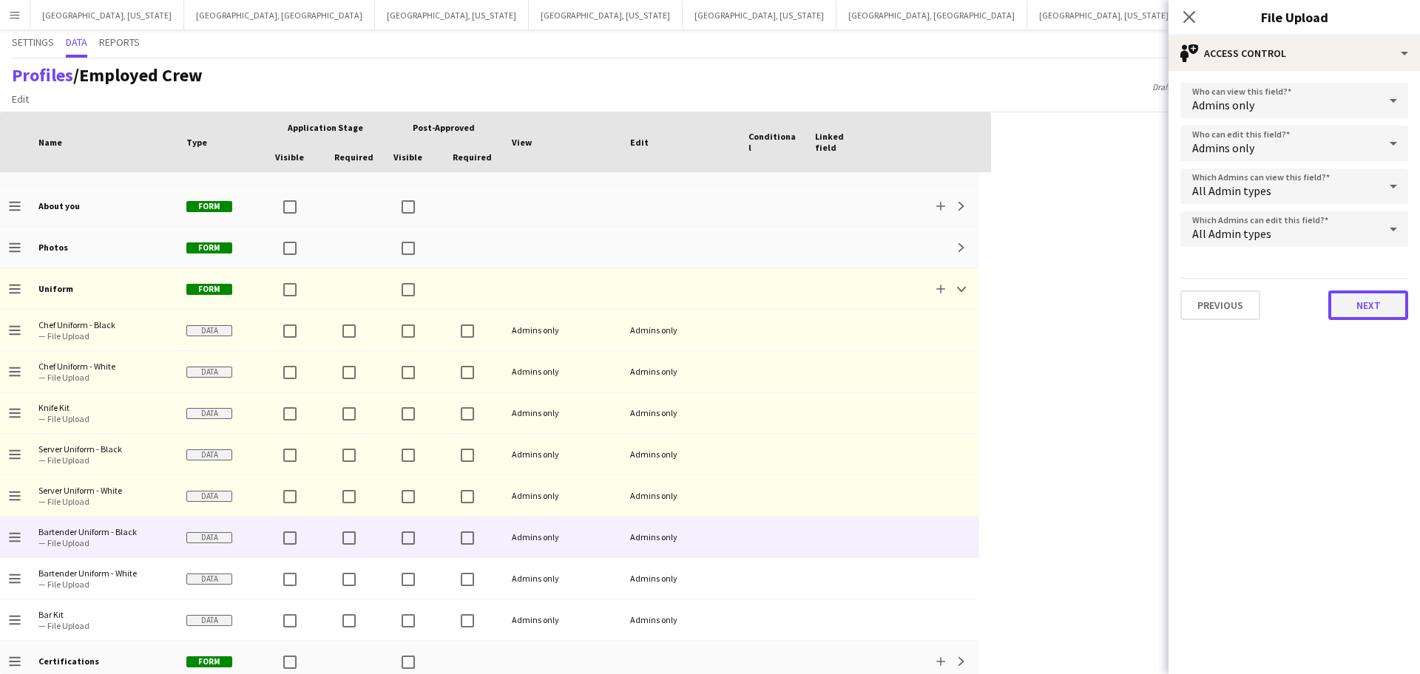
click at [1372, 302] on button "Next" at bounding box center [1368, 306] width 80 height 30
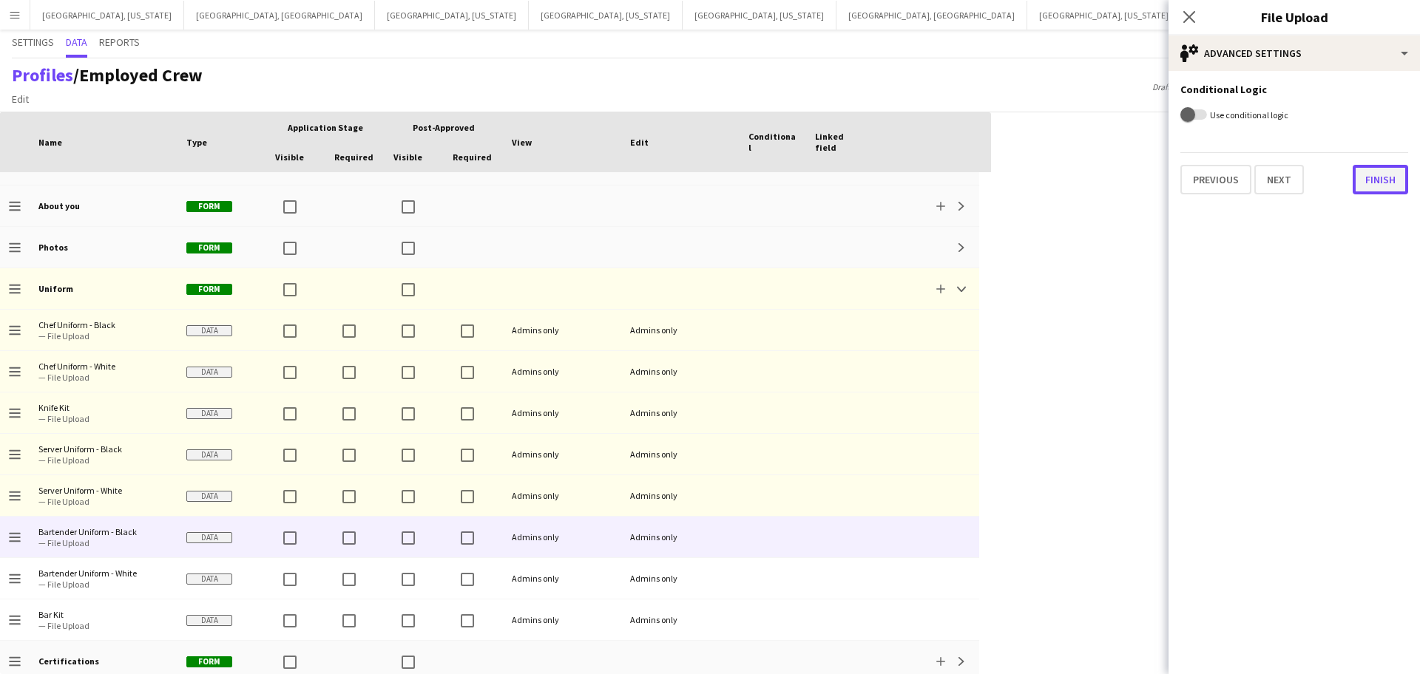
click at [1383, 177] on button "Finish" at bounding box center [1379, 180] width 55 height 30
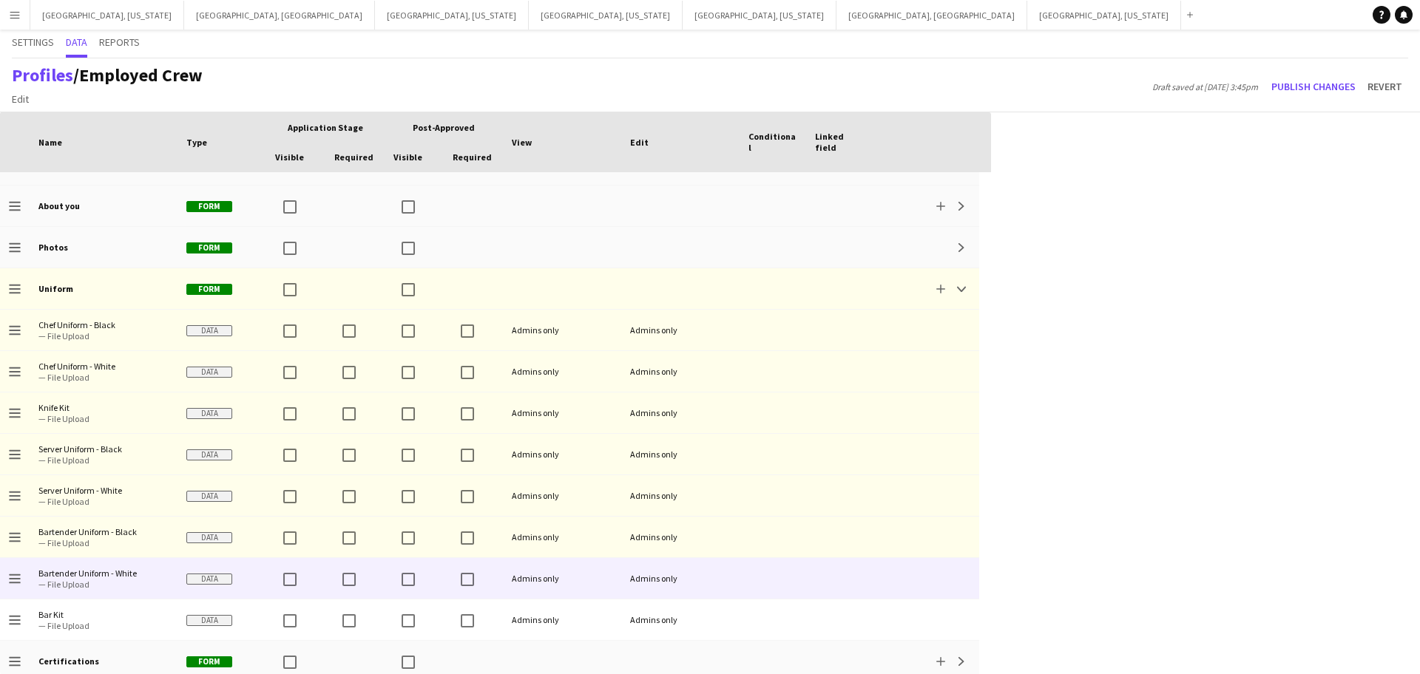
click at [212, 578] on span "Data" at bounding box center [209, 579] width 46 height 11
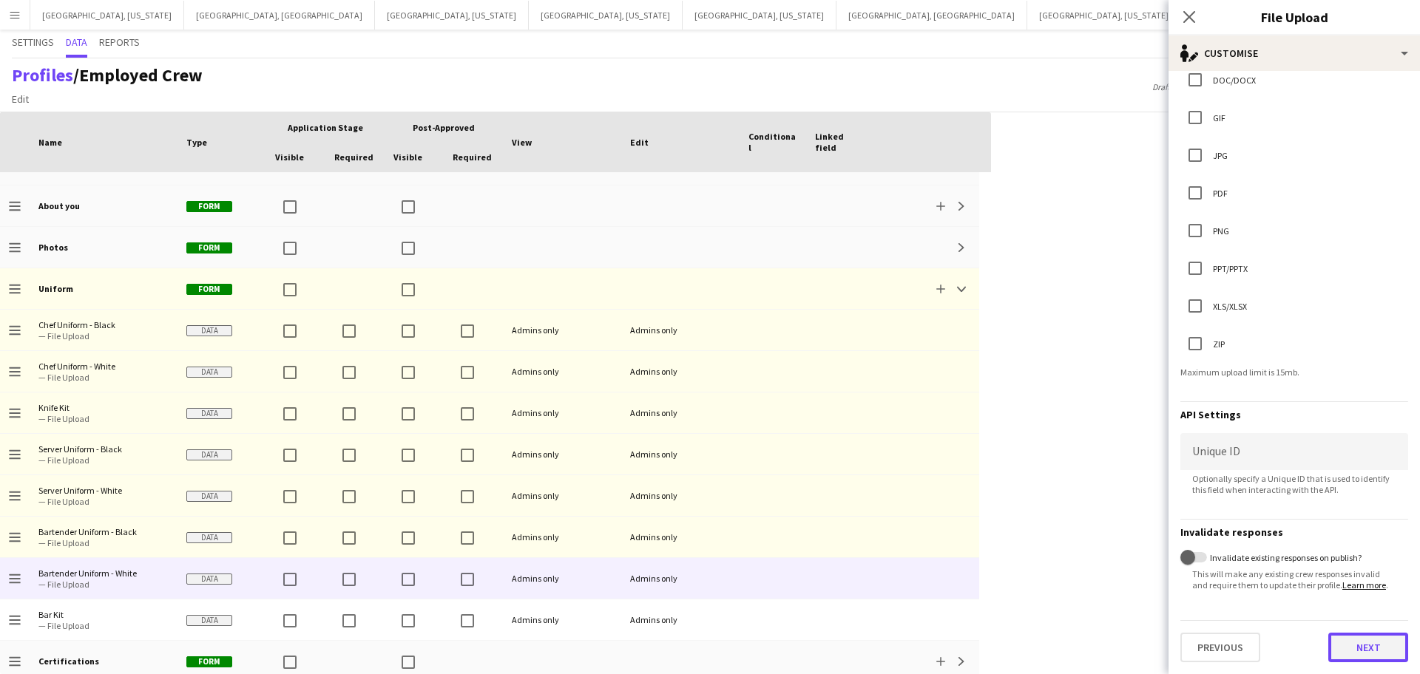
click at [1389, 648] on button "Next" at bounding box center [1368, 648] width 80 height 30
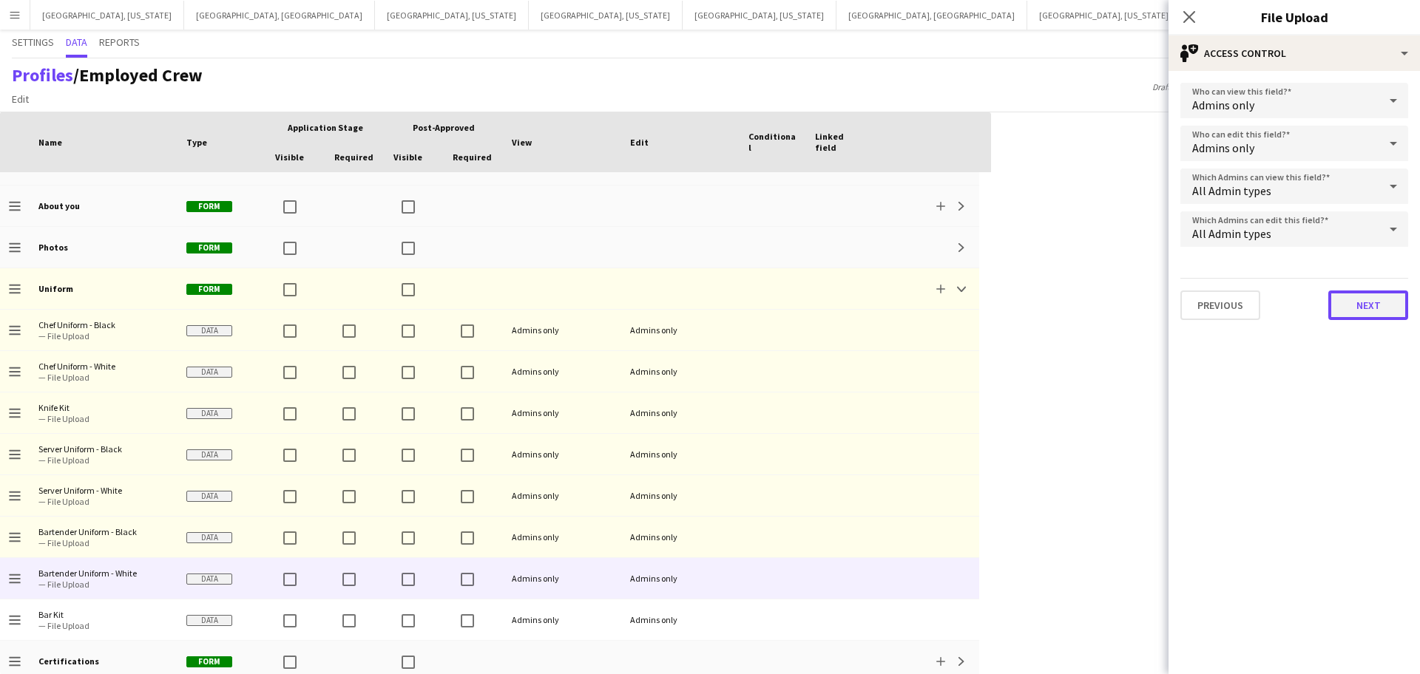
click at [1351, 292] on button "Next" at bounding box center [1368, 306] width 80 height 30
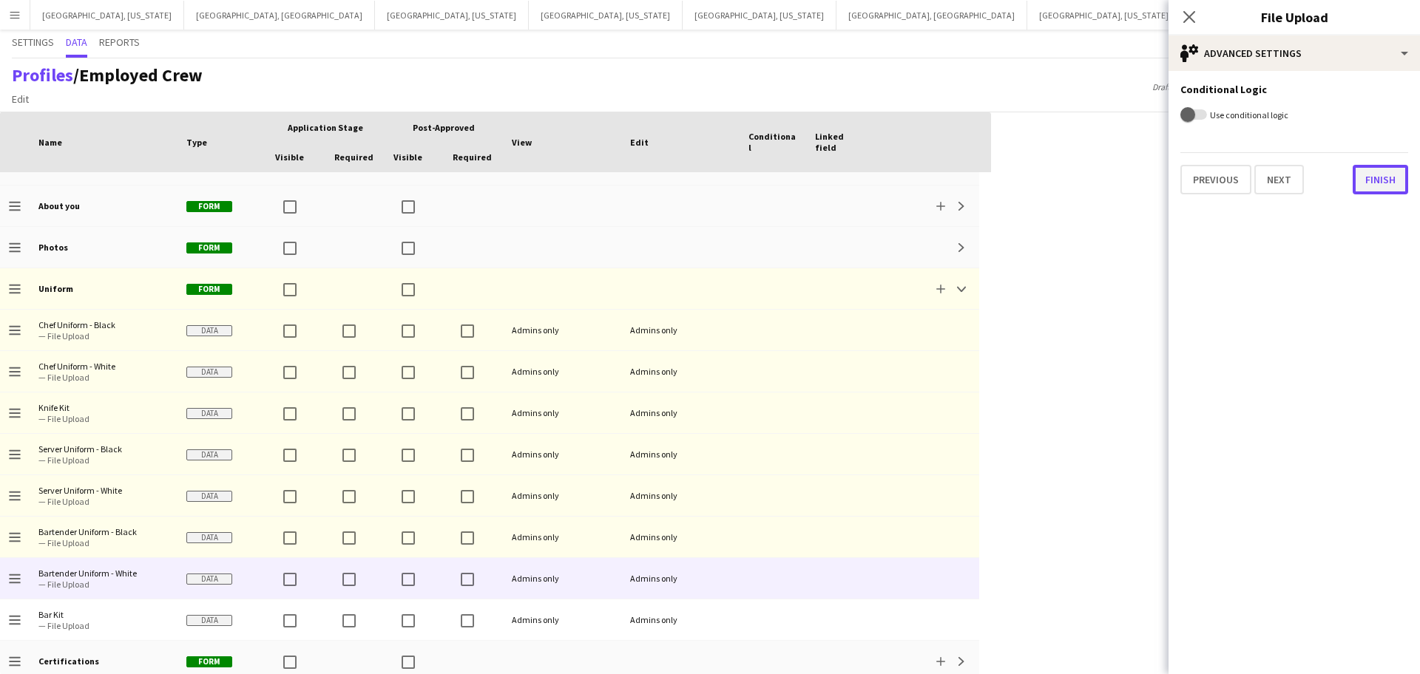
click at [1382, 173] on button "Finish" at bounding box center [1379, 180] width 55 height 30
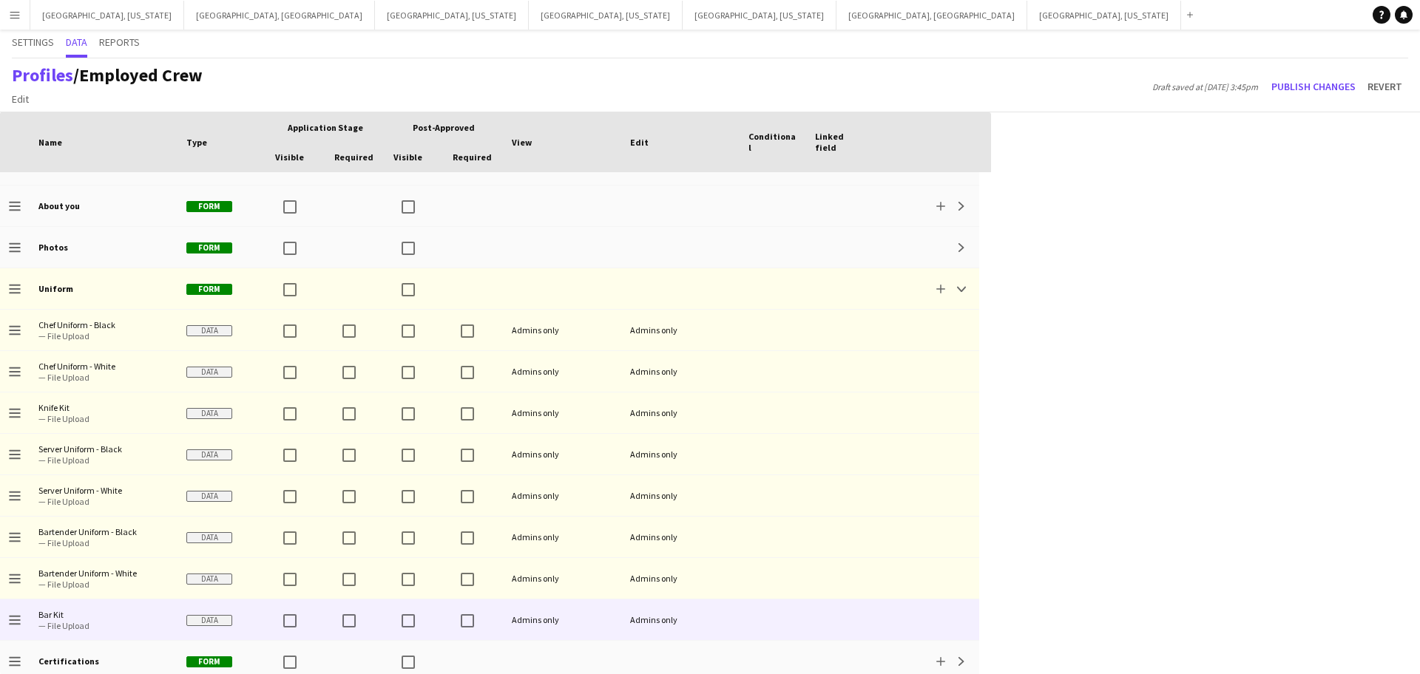
click at [201, 623] on span "Data" at bounding box center [209, 620] width 46 height 11
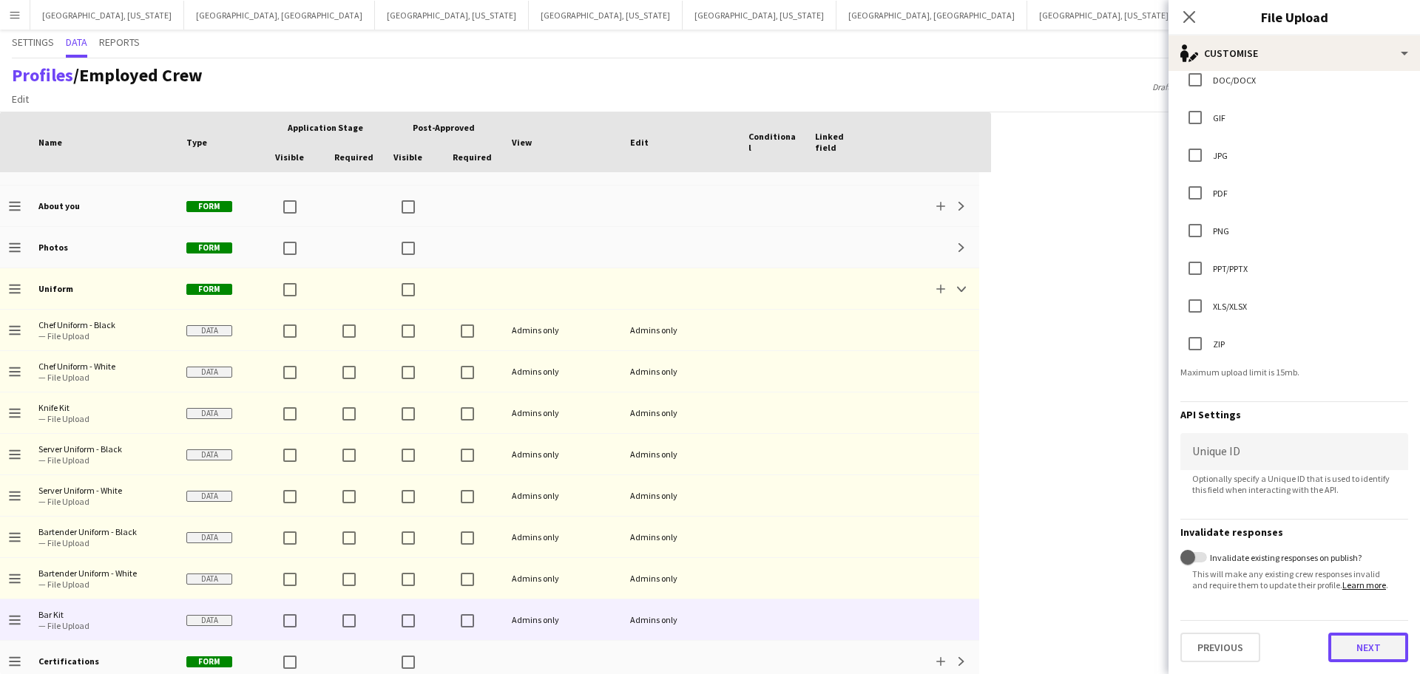
click at [1387, 648] on button "Next" at bounding box center [1368, 648] width 80 height 30
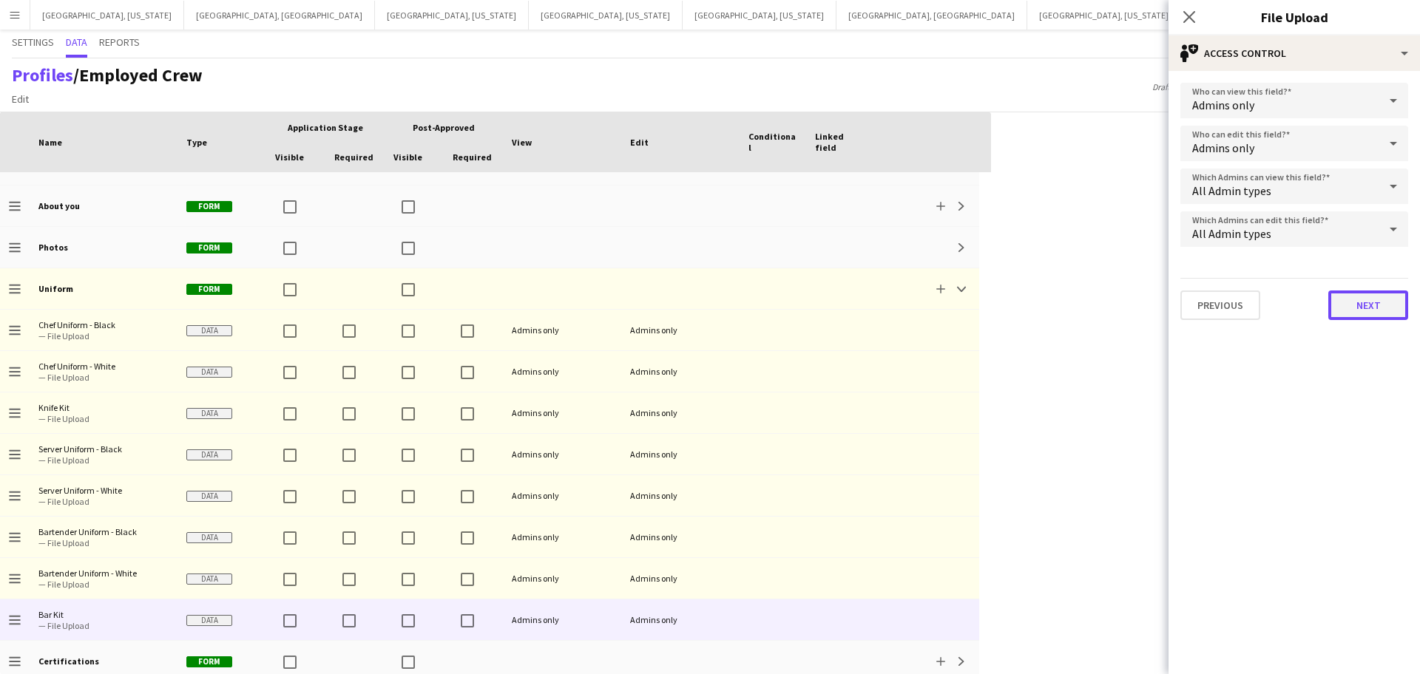
click at [1372, 302] on button "Next" at bounding box center [1368, 306] width 80 height 30
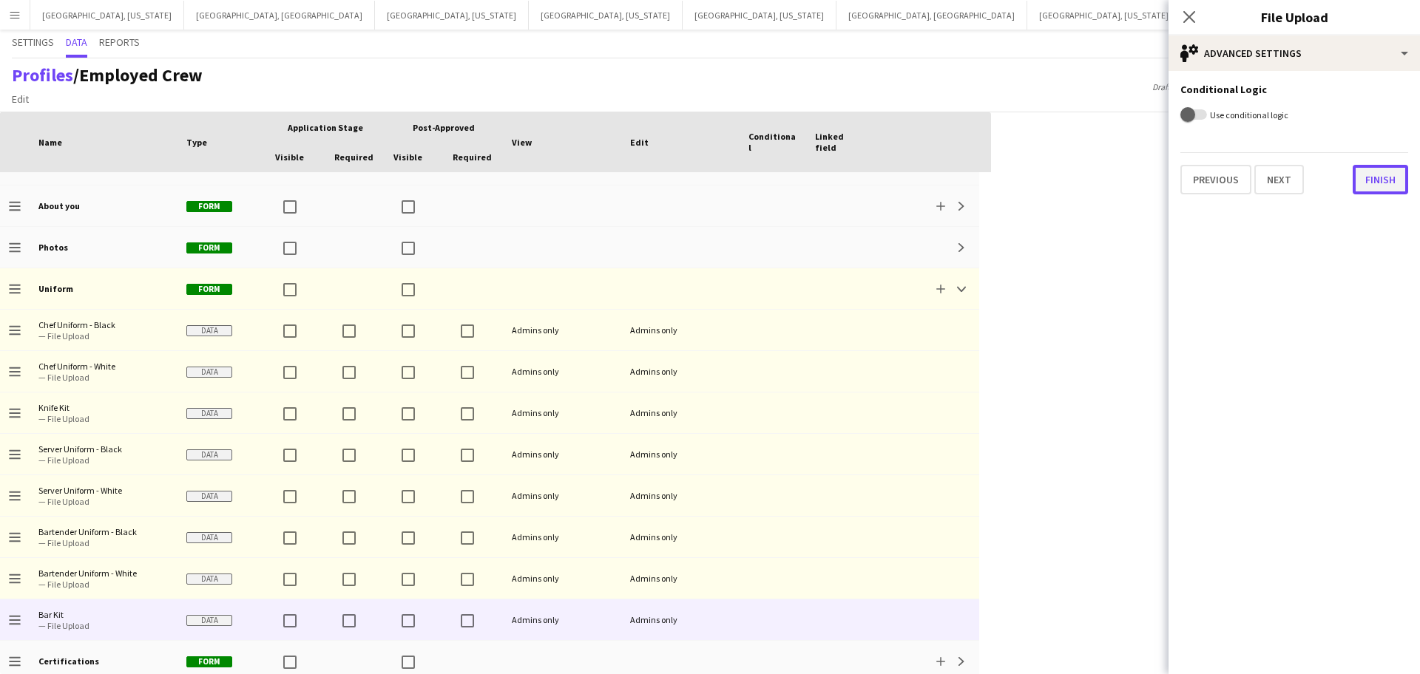
click at [1377, 186] on button "Finish" at bounding box center [1379, 180] width 55 height 30
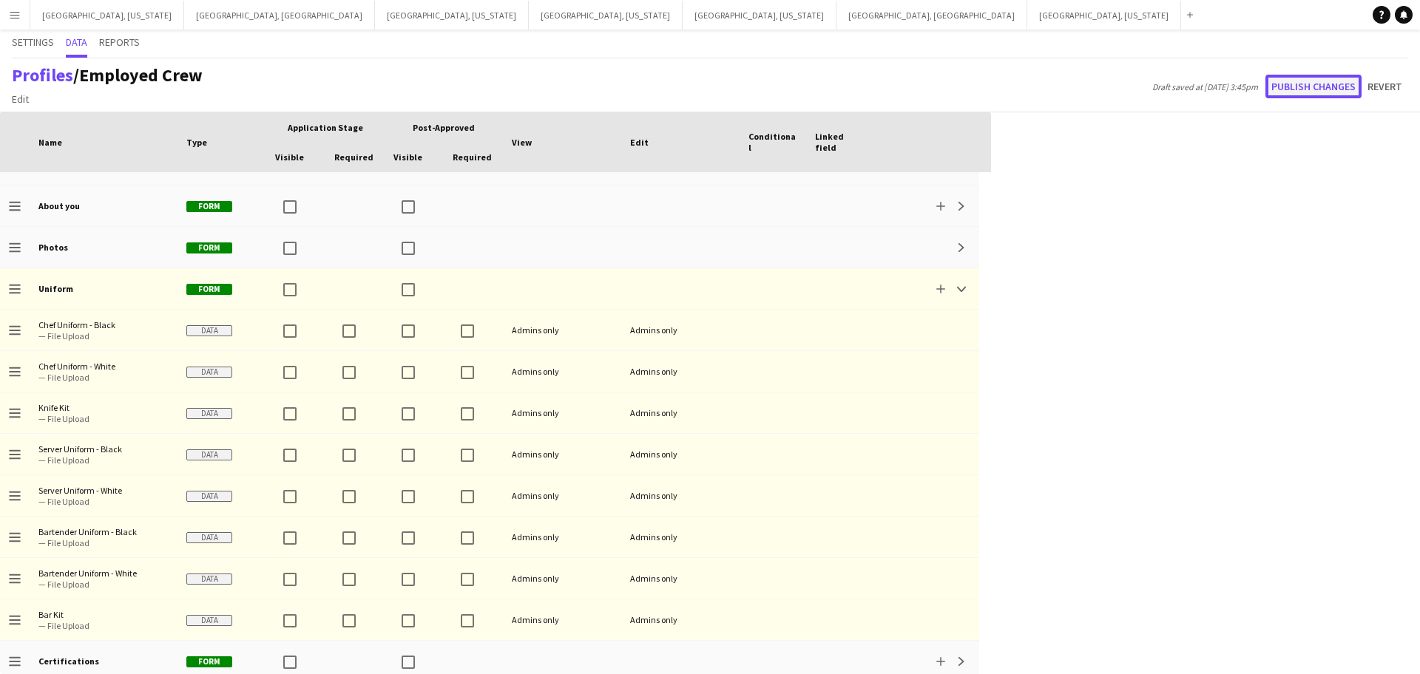
click at [1317, 91] on button "Publish changes" at bounding box center [1313, 87] width 96 height 24
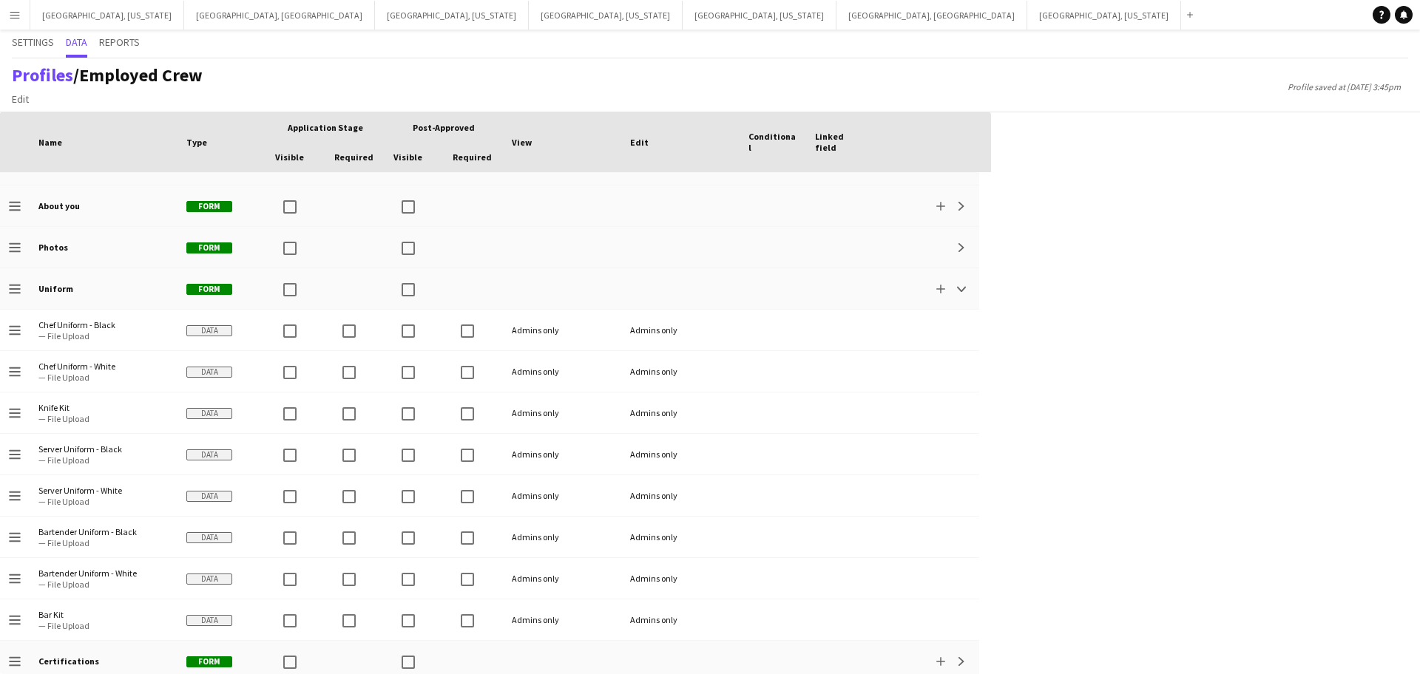
click at [10, 10] on app-icon "Menu" at bounding box center [15, 15] width 12 height 12
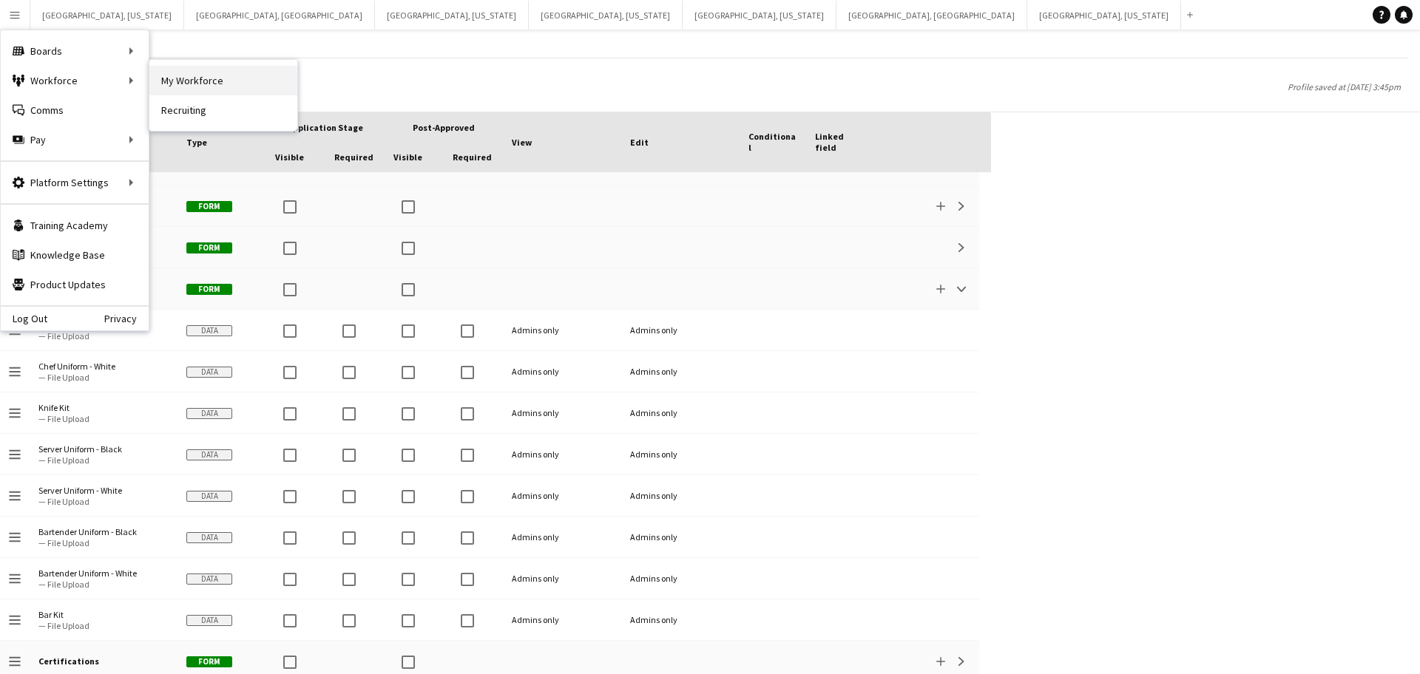
click at [193, 81] on link "My Workforce" at bounding box center [223, 81] width 148 height 30
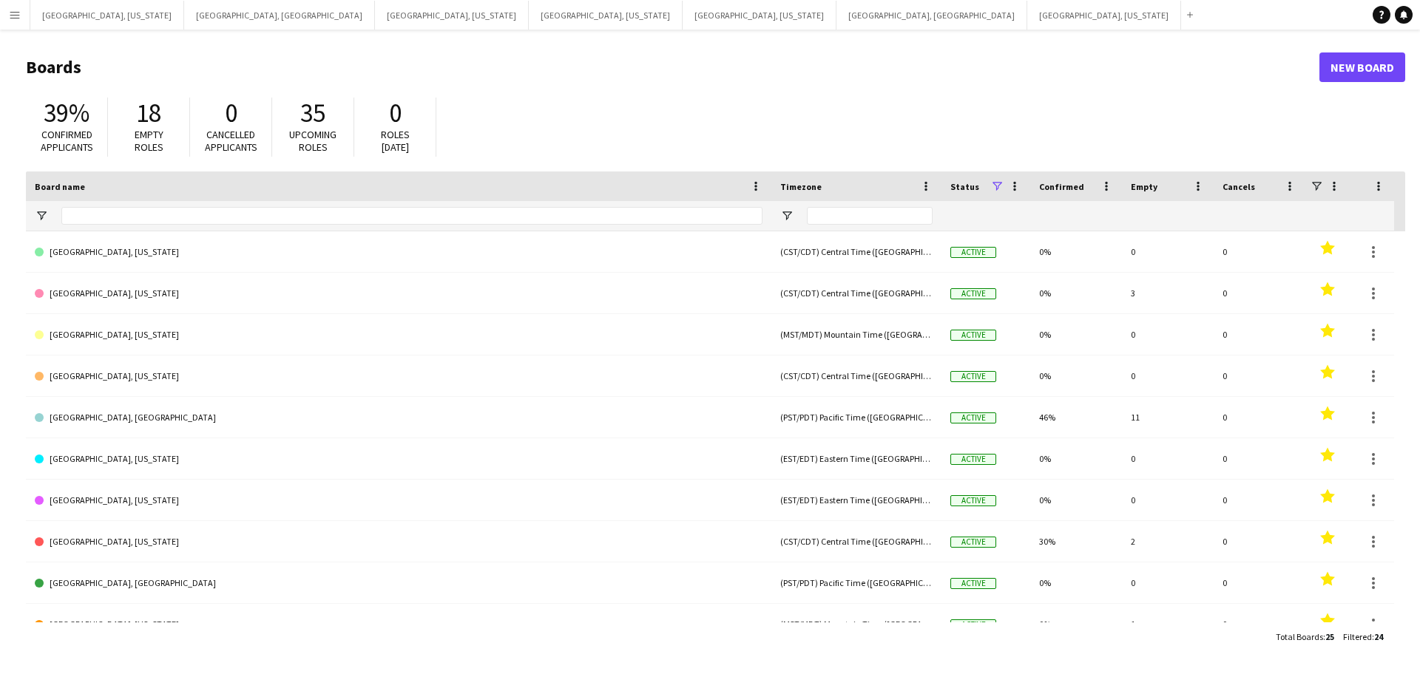
click at [1, 9] on button "Menu" at bounding box center [15, 15] width 30 height 30
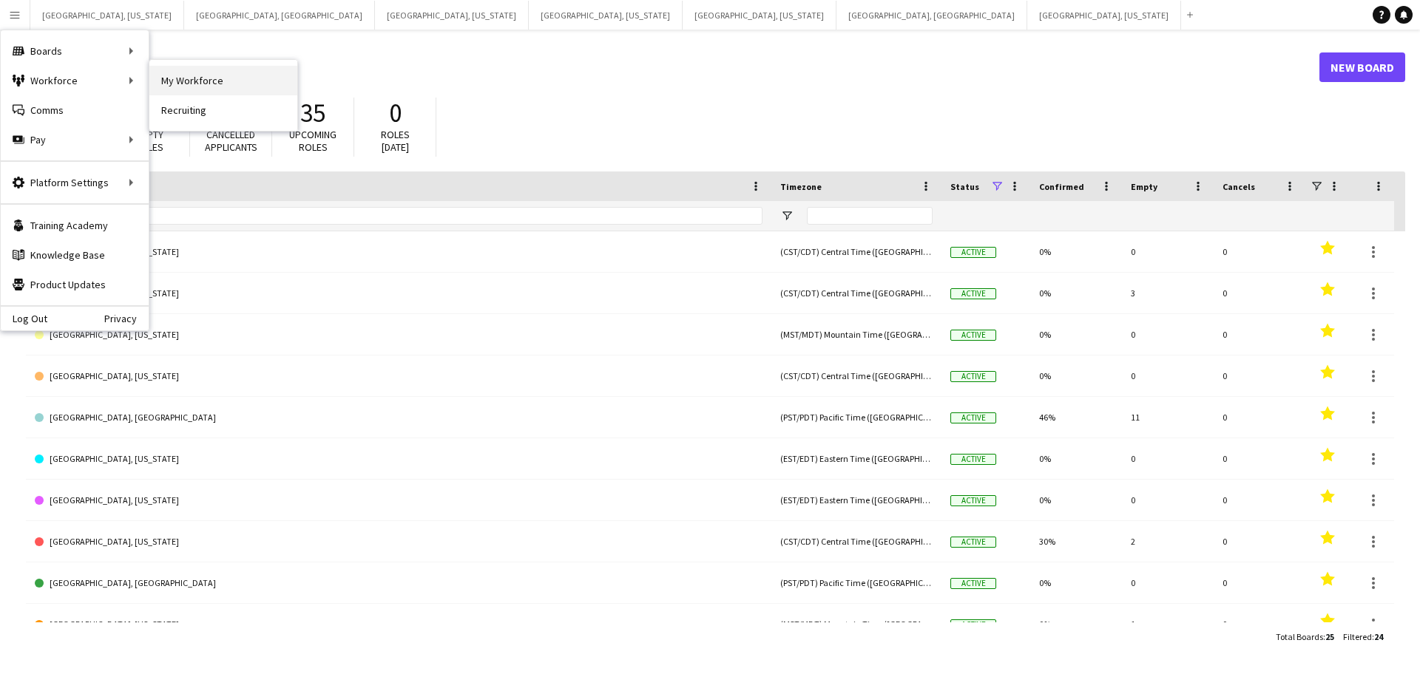
click at [189, 76] on link "My Workforce" at bounding box center [223, 81] width 148 height 30
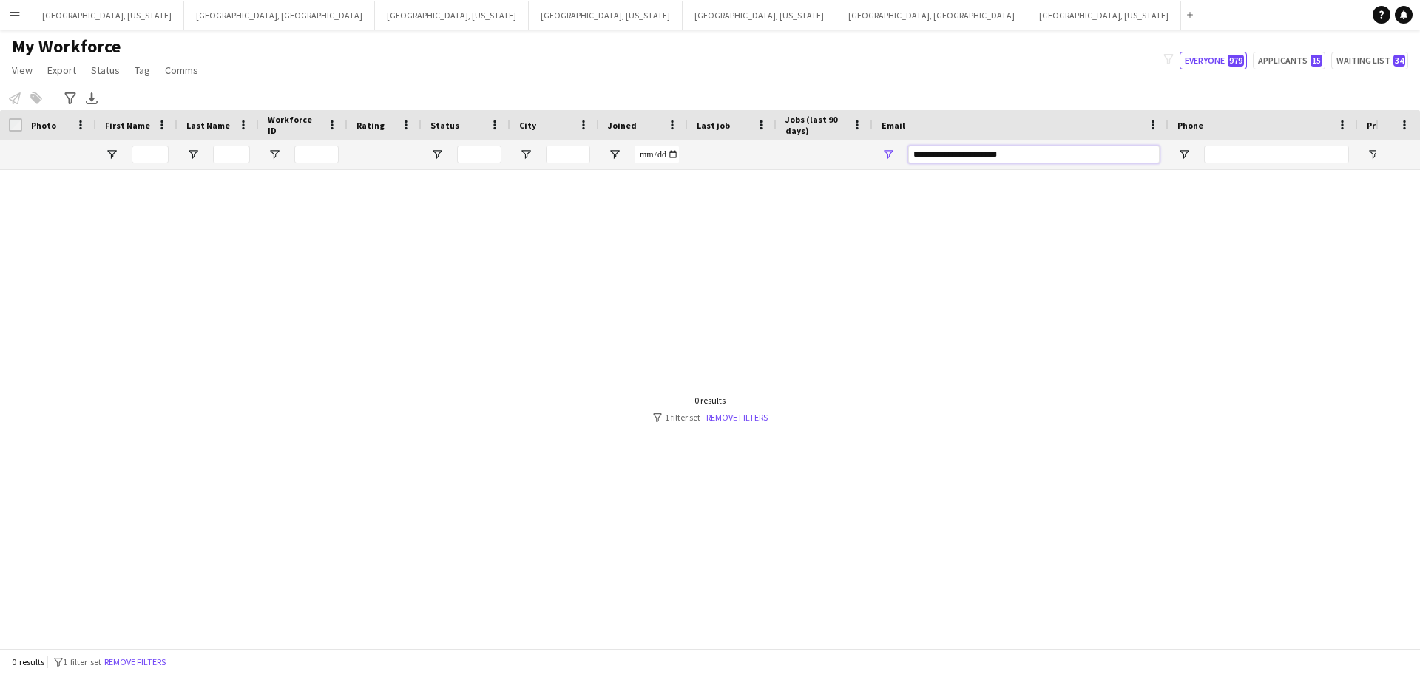
click at [983, 157] on input "**********" at bounding box center [1033, 155] width 251 height 18
click at [983, 158] on input "**********" at bounding box center [1033, 155] width 251 height 18
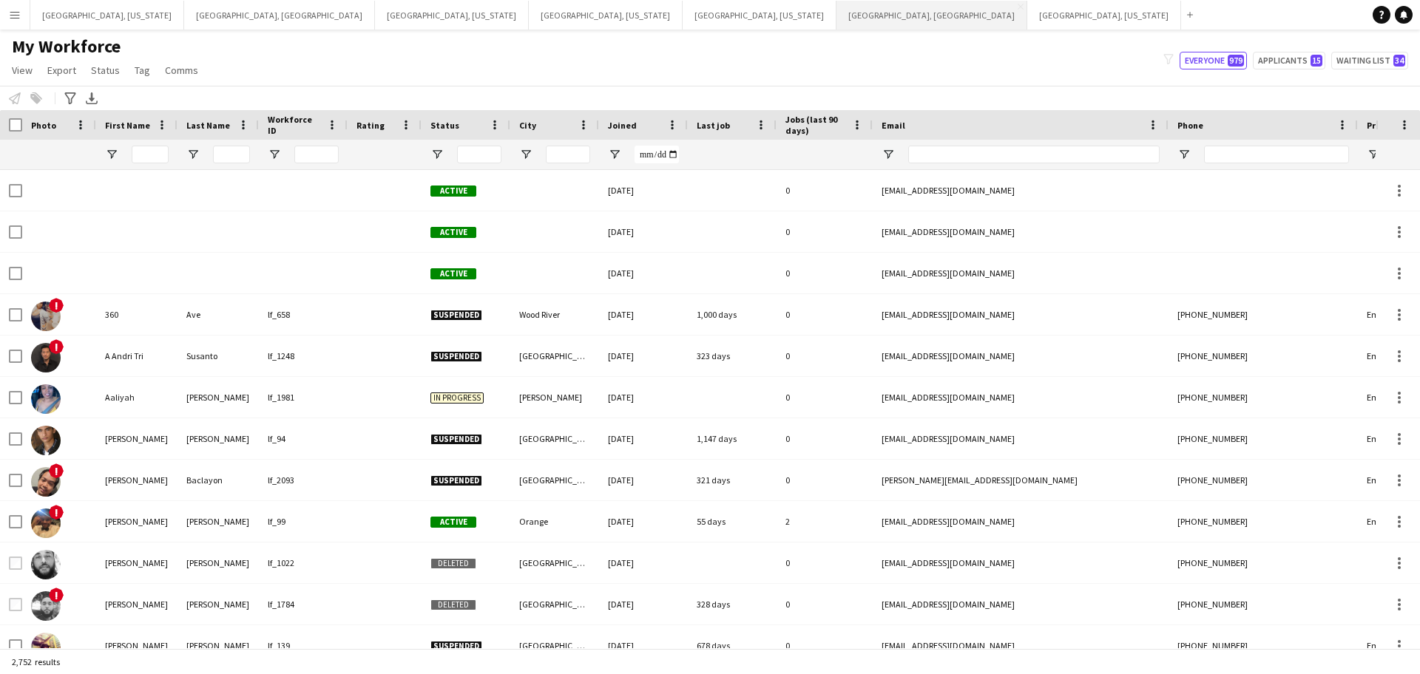
drag, startPoint x: 484, startPoint y: 15, endPoint x: 472, endPoint y: 1, distance: 17.3
click at [836, 12] on button "[GEOGRAPHIC_DATA], [GEOGRAPHIC_DATA] Close" at bounding box center [931, 15] width 191 height 29
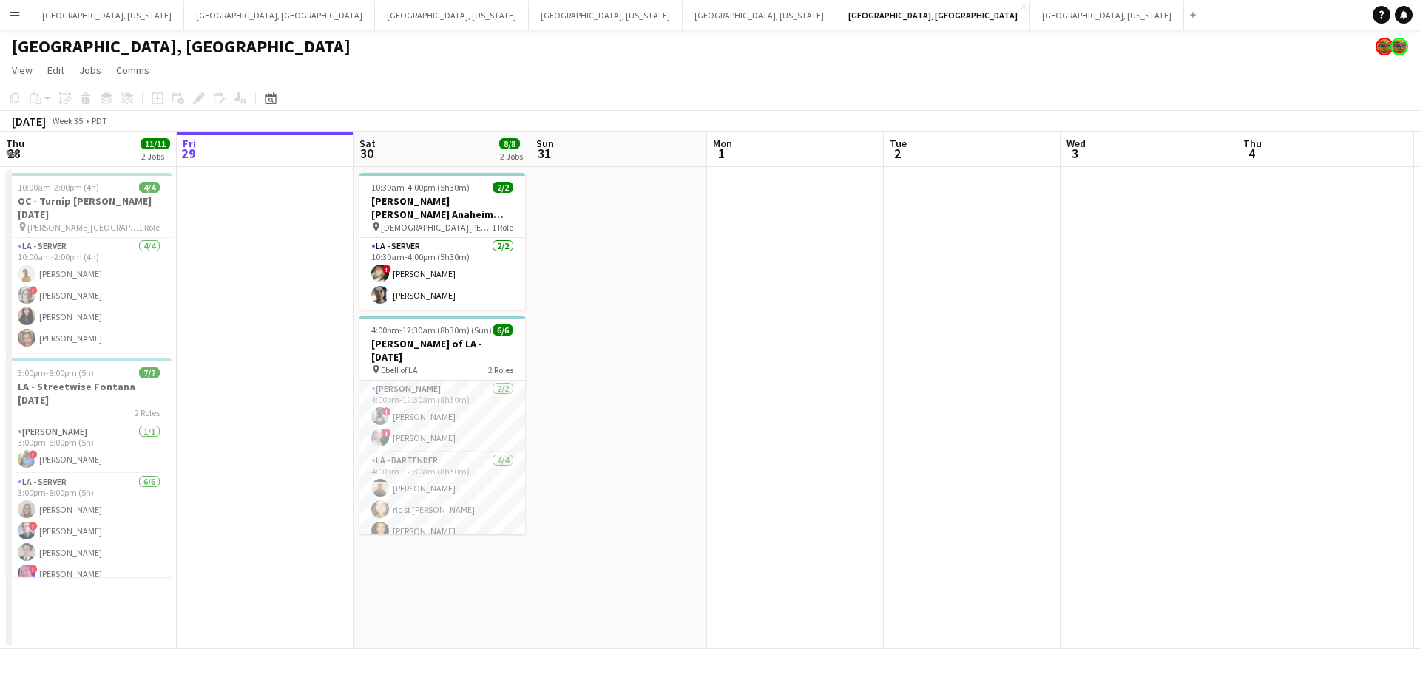
scroll to position [0, 467]
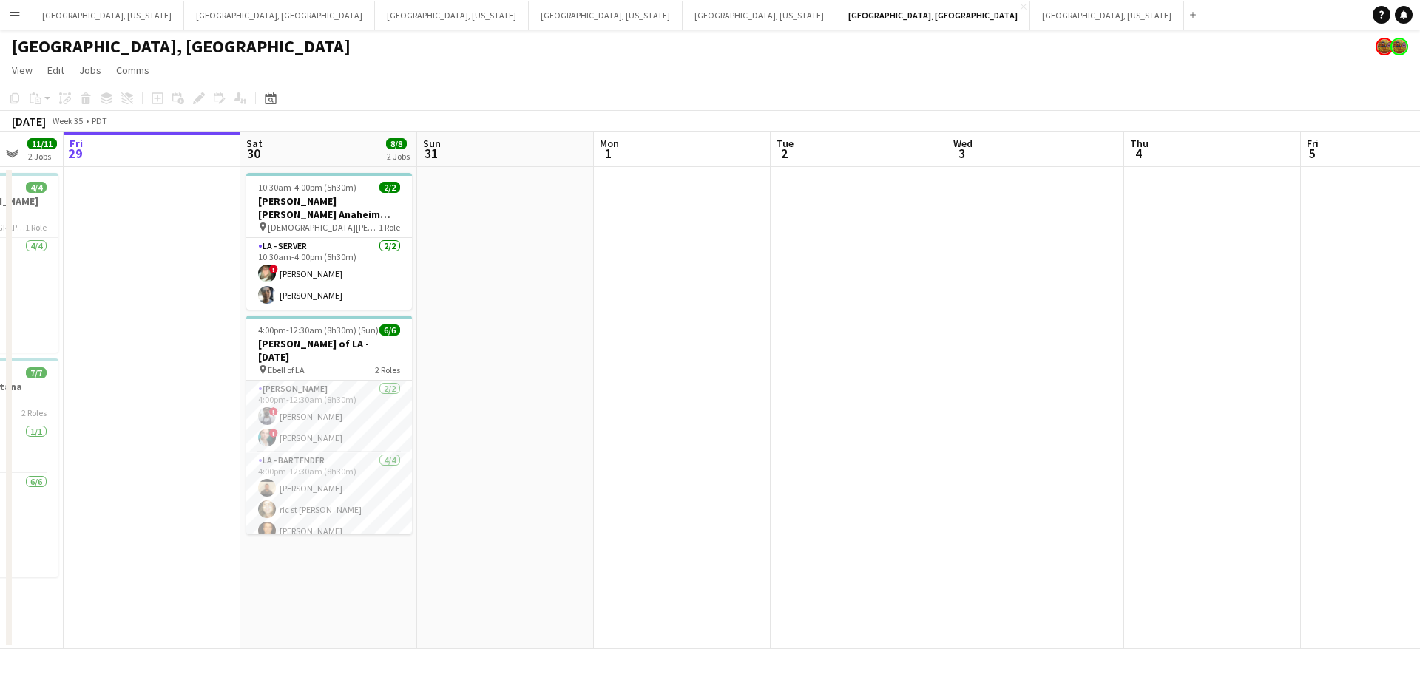
drag, startPoint x: 234, startPoint y: 296, endPoint x: 471, endPoint y: 277, distance: 238.2
click at [473, 277] on app-calendar-viewport "Tue 26 Wed 27 Thu 28 11/11 2 Jobs Fri 29 Sat 30 8/8 2 Jobs Sun 31 Mon 1 Tue 2 W…" at bounding box center [710, 391] width 1420 height 518
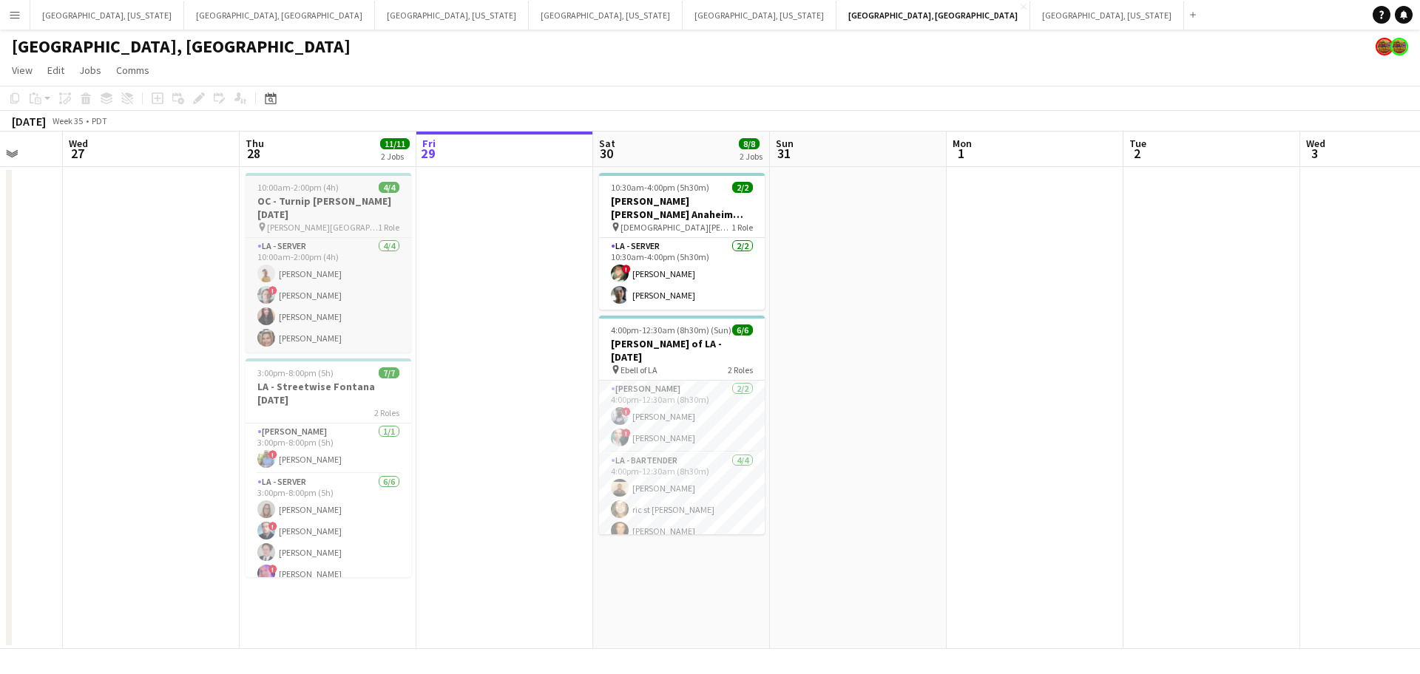
click at [320, 222] on span "[PERSON_NAME][GEOGRAPHIC_DATA]" at bounding box center [322, 227] width 111 height 11
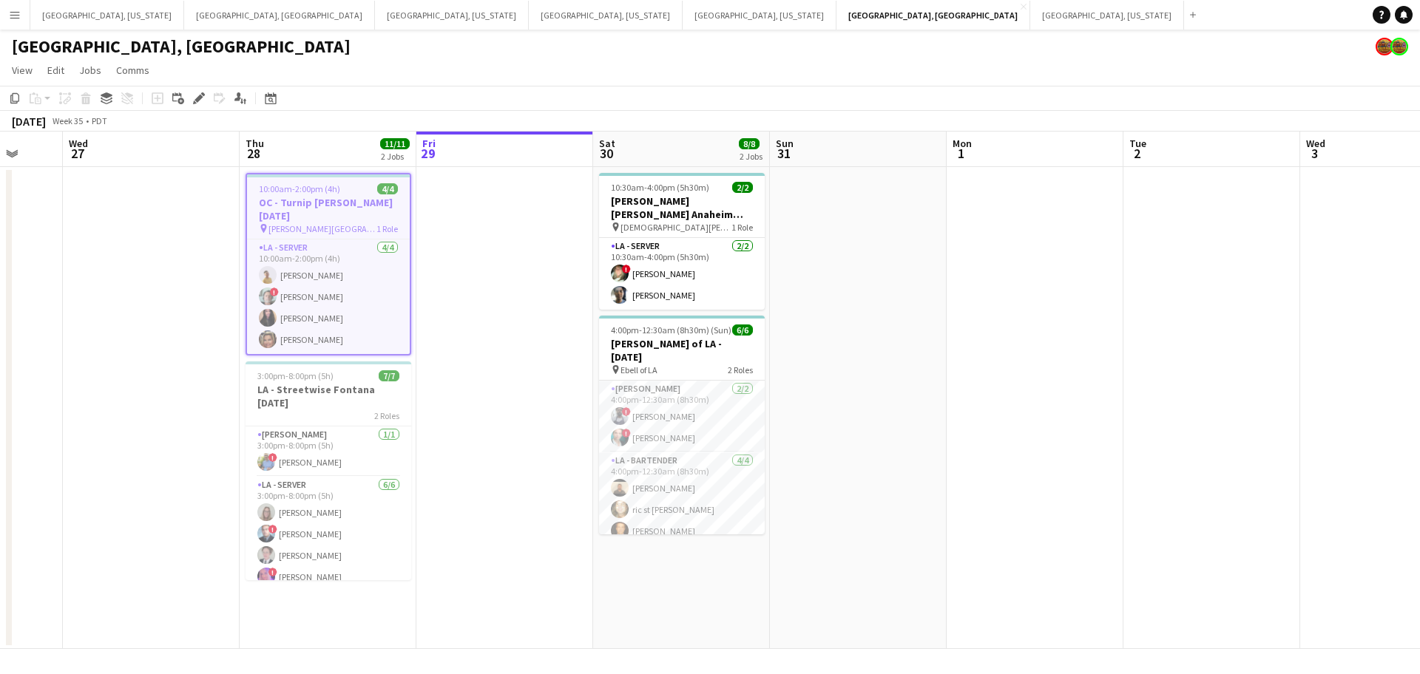
click at [198, 88] on app-toolbar "Copy Paste Paste Ctrl+V Paste with crew Ctrl+Shift+V Paste linked Job [GEOGRAPH…" at bounding box center [710, 98] width 1420 height 25
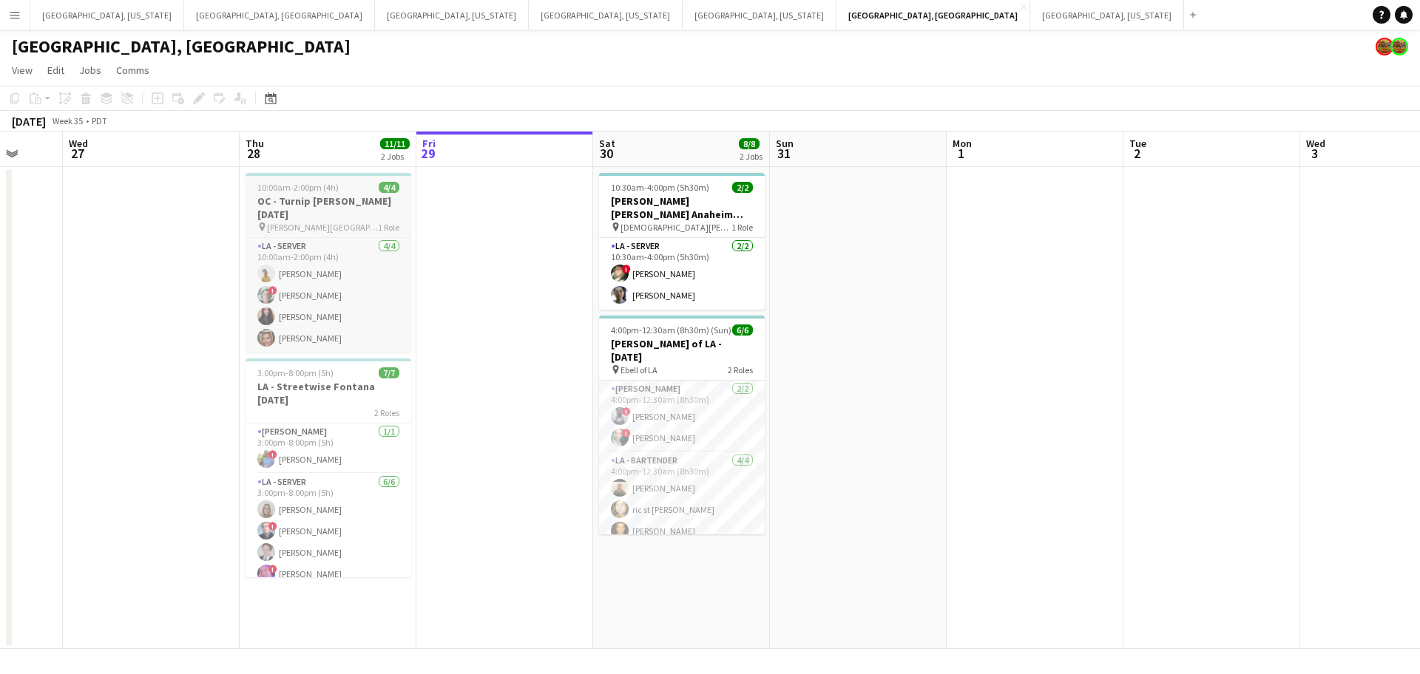
click at [296, 195] on h3 "OC - Turnip [PERSON_NAME] [DATE]" at bounding box center [328, 207] width 166 height 27
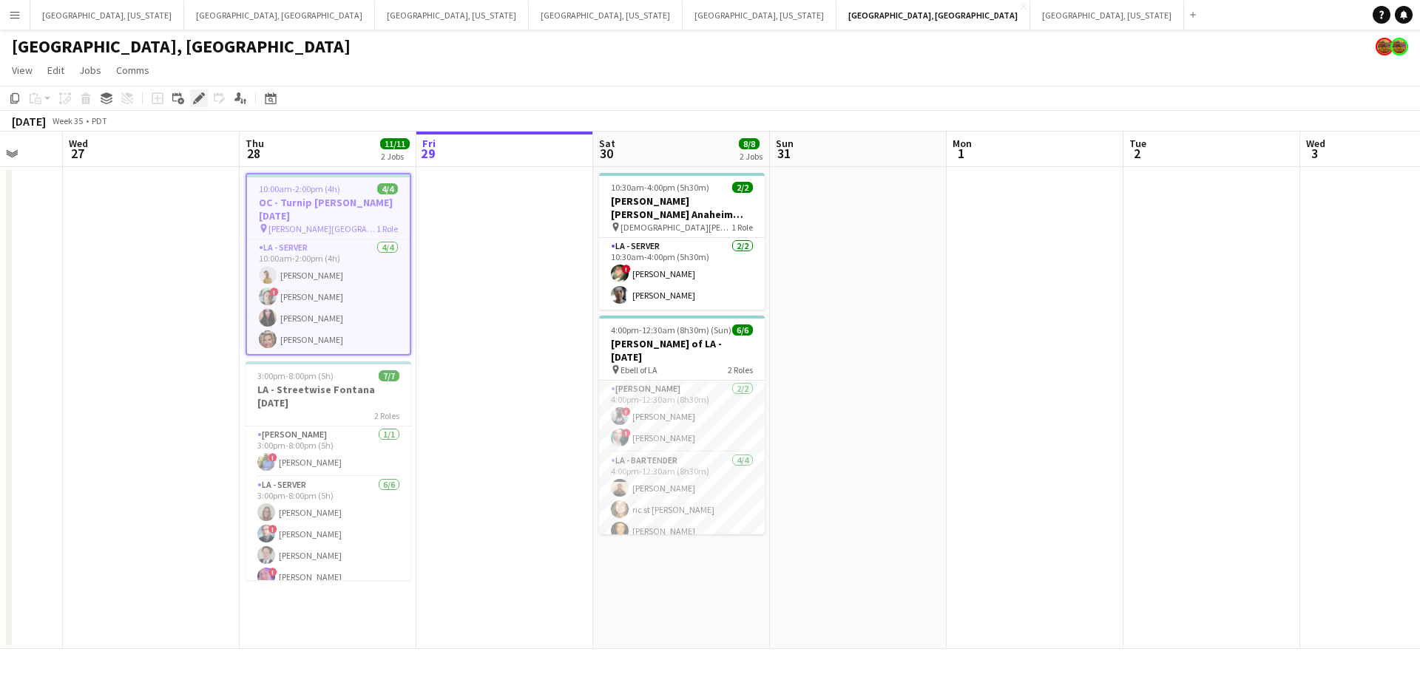
click at [192, 89] on div "Edit" at bounding box center [199, 98] width 18 height 18
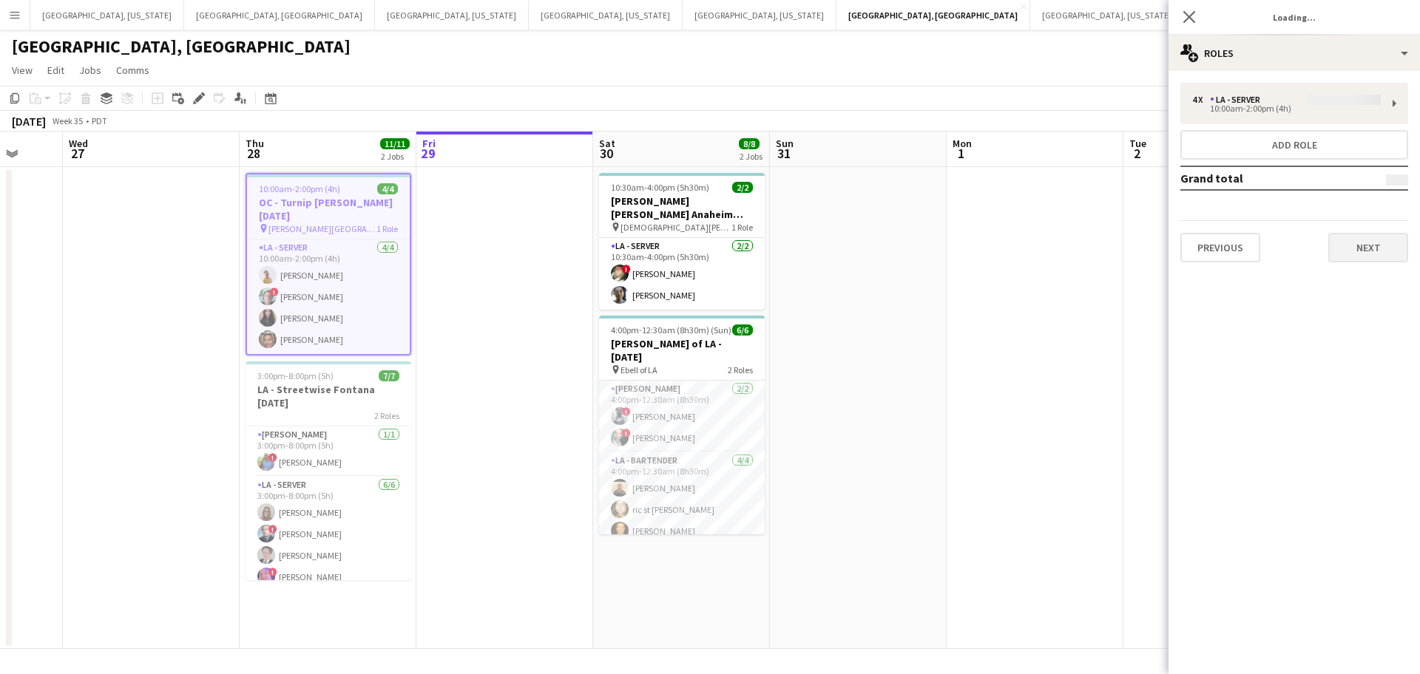
type input "**********"
click at [1369, 237] on button "Next" at bounding box center [1368, 248] width 80 height 30
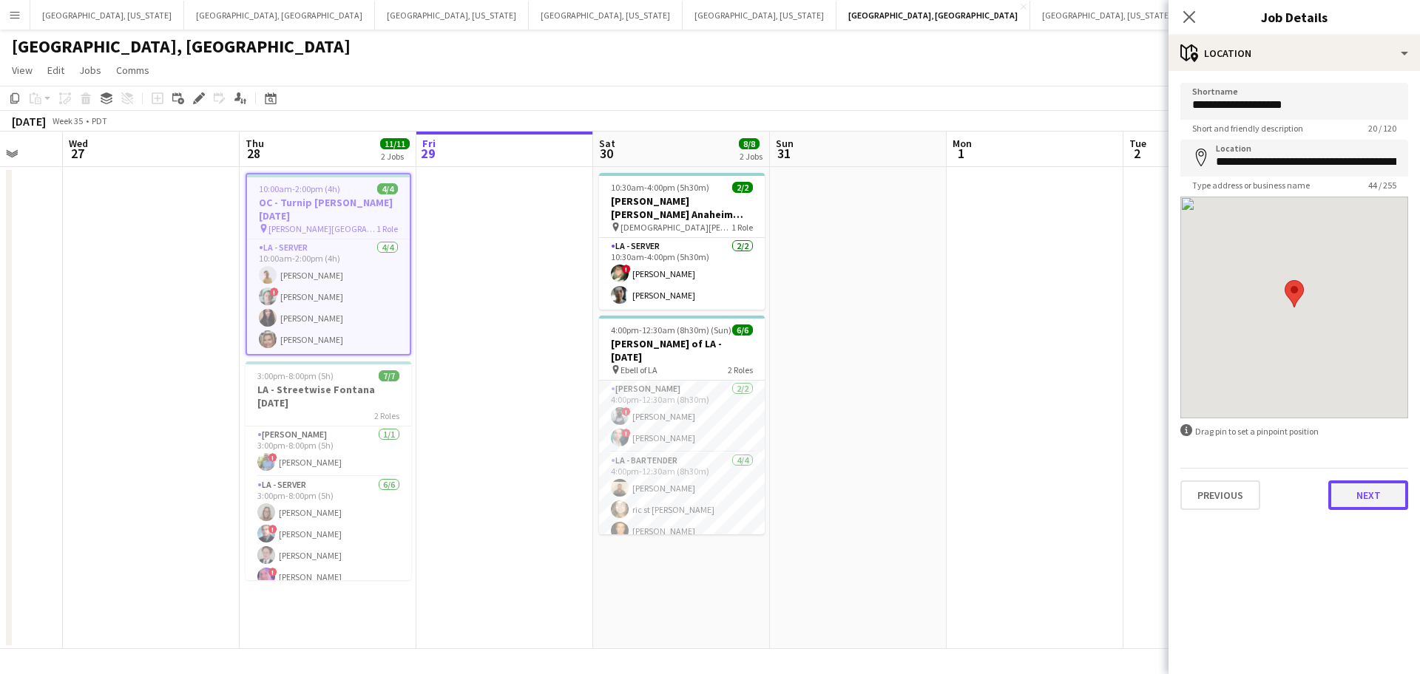
click at [1368, 506] on button "Next" at bounding box center [1368, 496] width 80 height 30
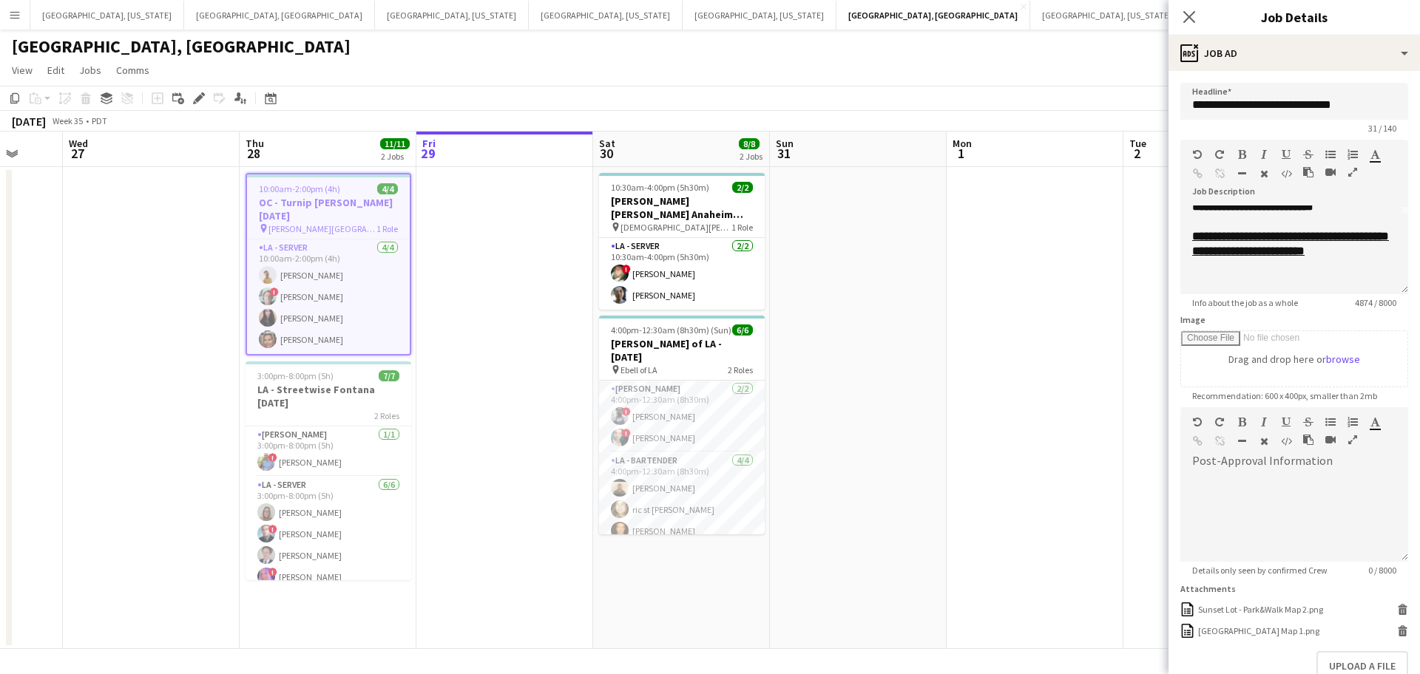
scroll to position [84, 0]
click at [1190, 15] on icon at bounding box center [1189, 17] width 14 height 14
